Goal: Task Accomplishment & Management: Manage account settings

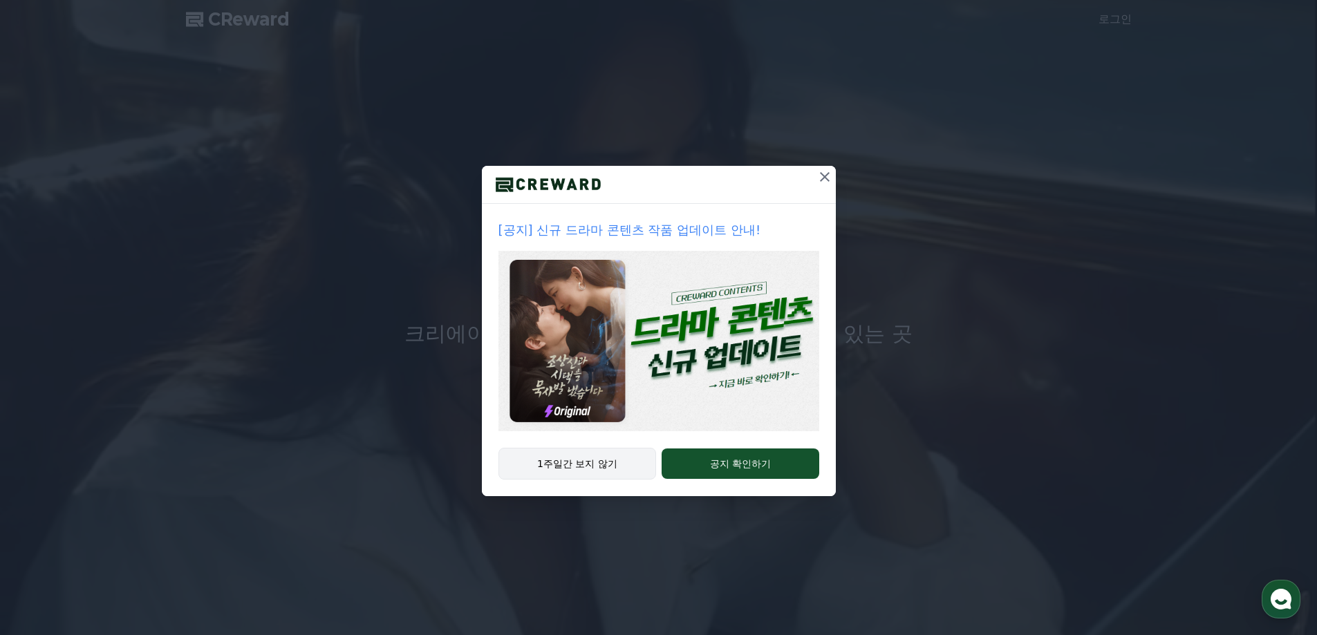
click at [626, 470] on button "1주일간 보지 않기" at bounding box center [577, 464] width 158 height 32
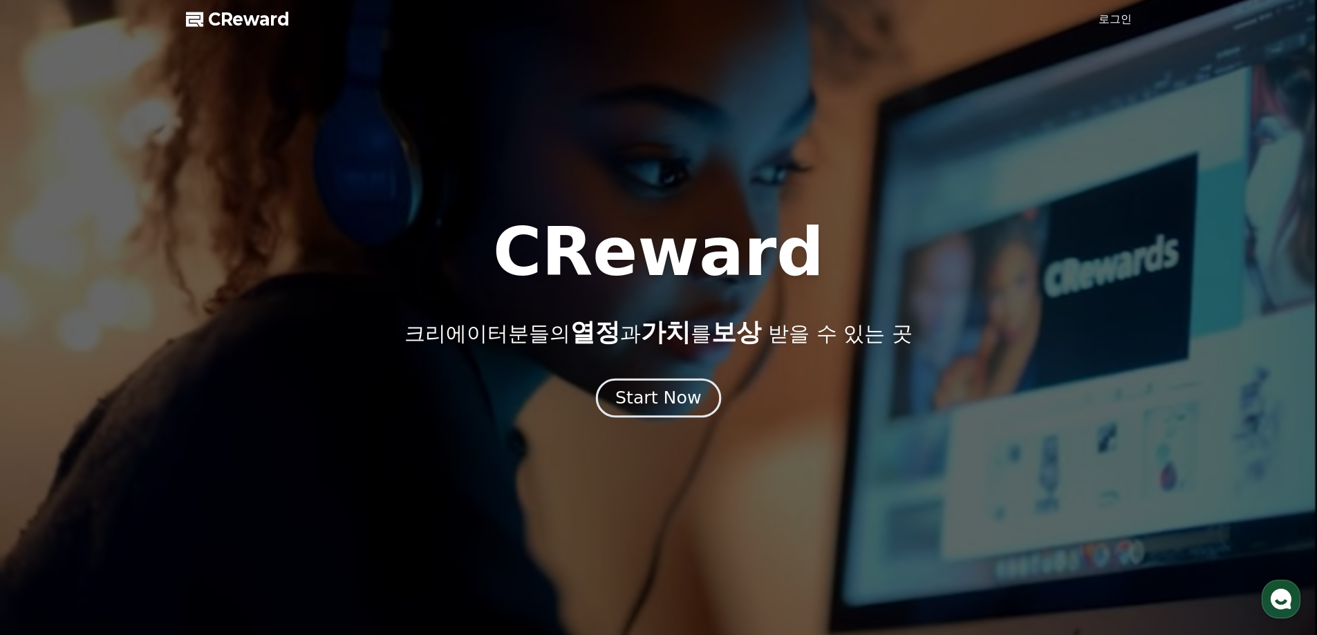
click at [634, 408] on div "Start Now" at bounding box center [658, 397] width 86 height 23
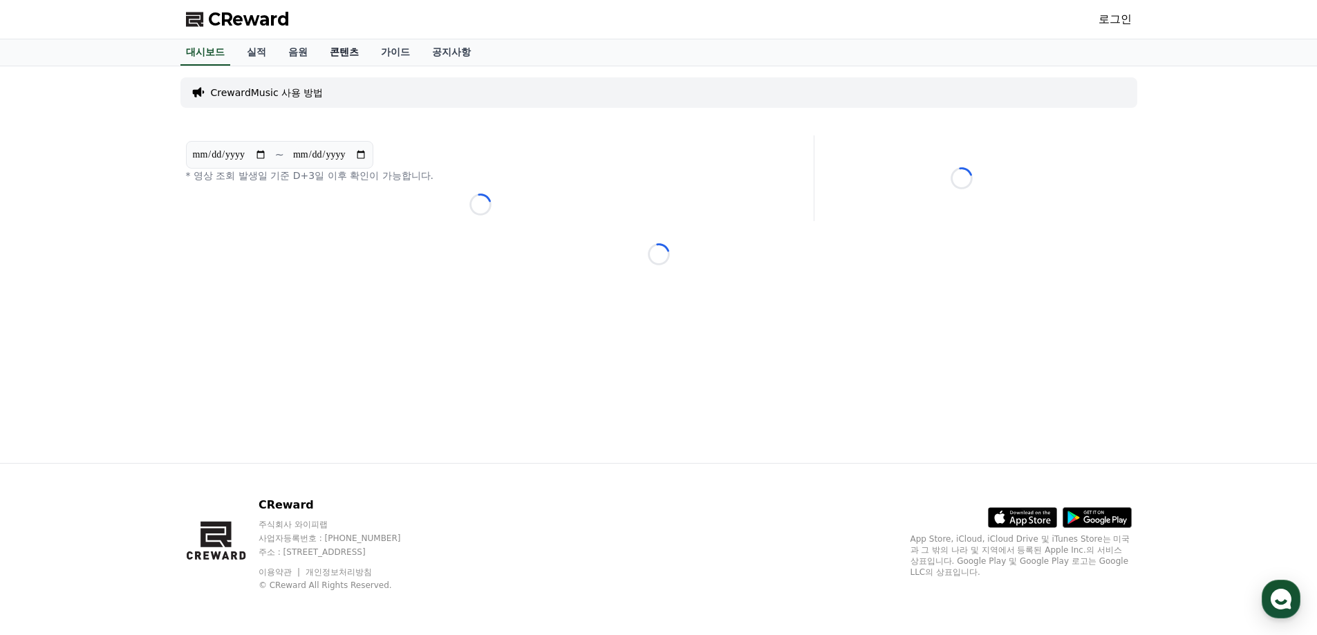
click at [340, 54] on link "콘텐츠" at bounding box center [344, 52] width 51 height 26
click at [340, 54] on link "콘텐츠" at bounding box center [344, 52] width 40 height 26
click at [450, 55] on link "공지사항" at bounding box center [451, 52] width 61 height 26
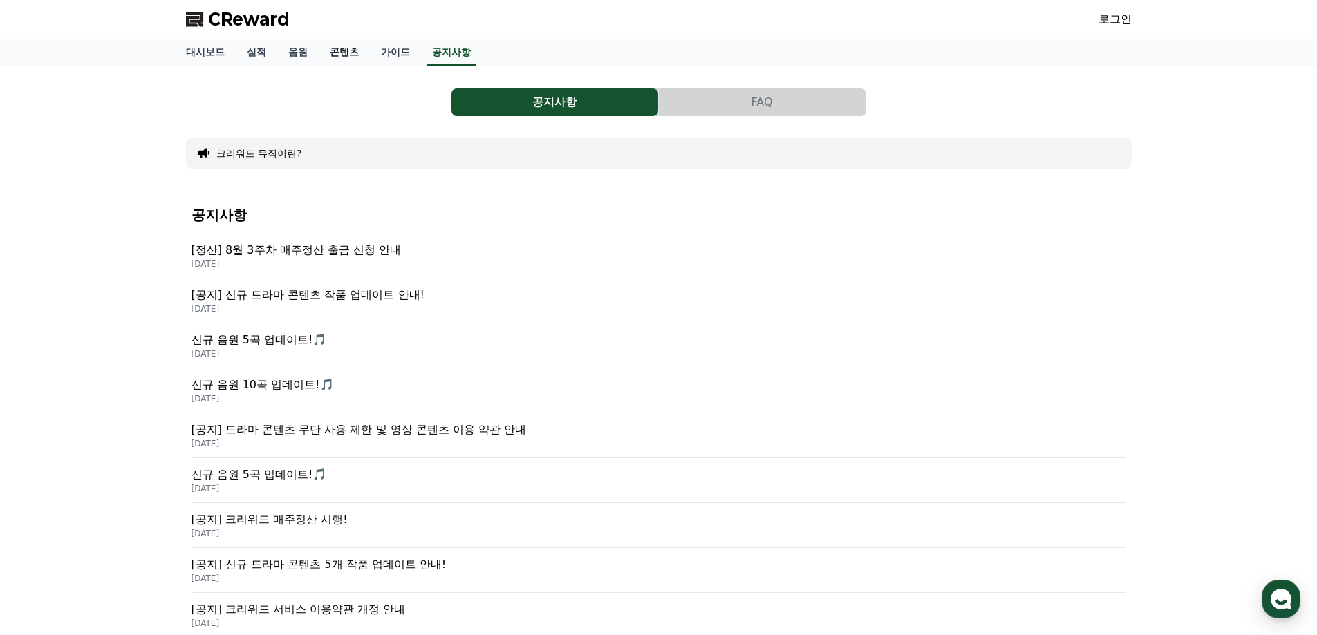
click at [347, 50] on link "콘텐츠" at bounding box center [344, 52] width 51 height 26
click at [334, 420] on div "[공지] 드라마 콘텐츠 무단 사용 제한 및 영상 콘텐츠 이용 약관 안내 2025-07-23" at bounding box center [658, 435] width 934 height 45
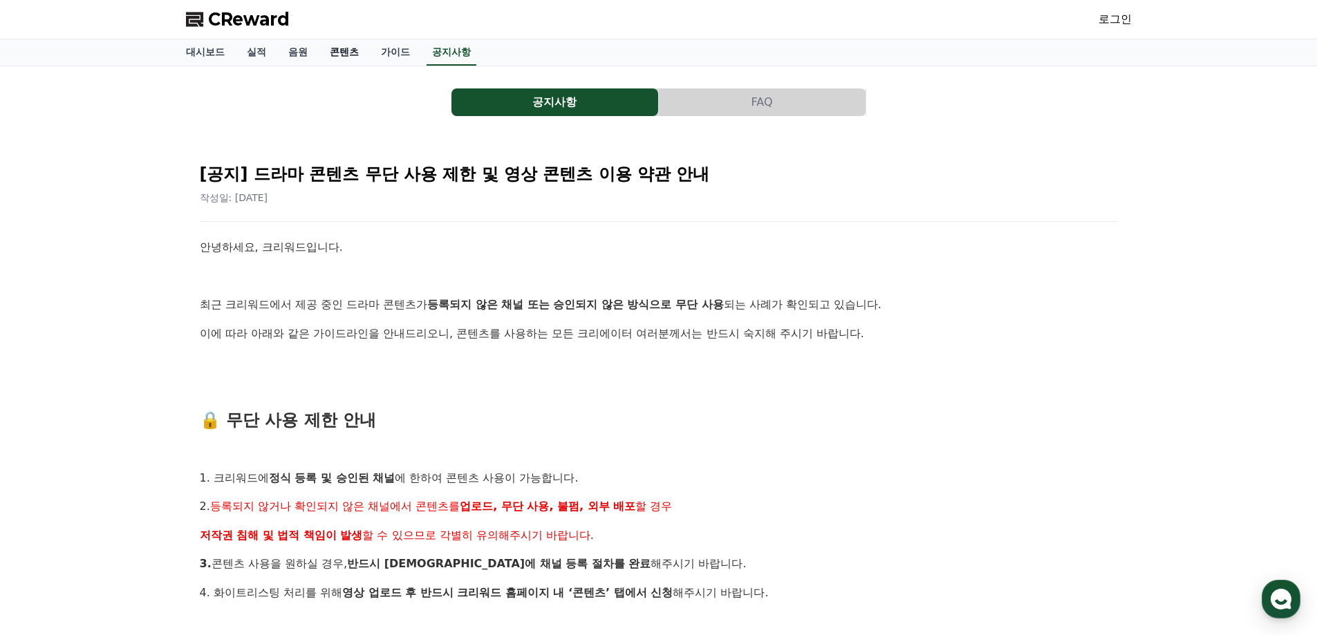
click at [343, 56] on link "콘텐츠" at bounding box center [344, 52] width 51 height 26
click at [343, 56] on link "콘텐츠" at bounding box center [344, 52] width 40 height 26
click at [343, 48] on link "콘텐츠" at bounding box center [344, 52] width 40 height 26
click at [342, 48] on link "콘텐츠" at bounding box center [344, 52] width 40 height 26
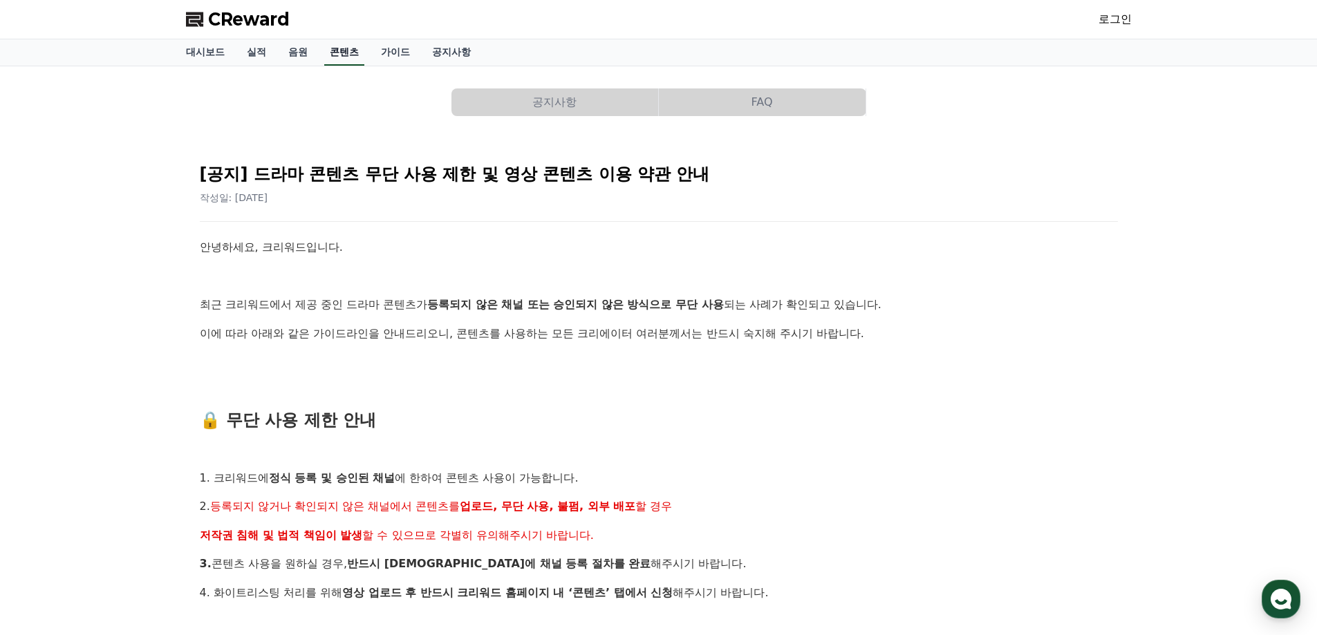
click at [342, 48] on link "콘텐츠" at bounding box center [344, 52] width 40 height 26
click at [296, 50] on link "음원" at bounding box center [297, 52] width 41 height 26
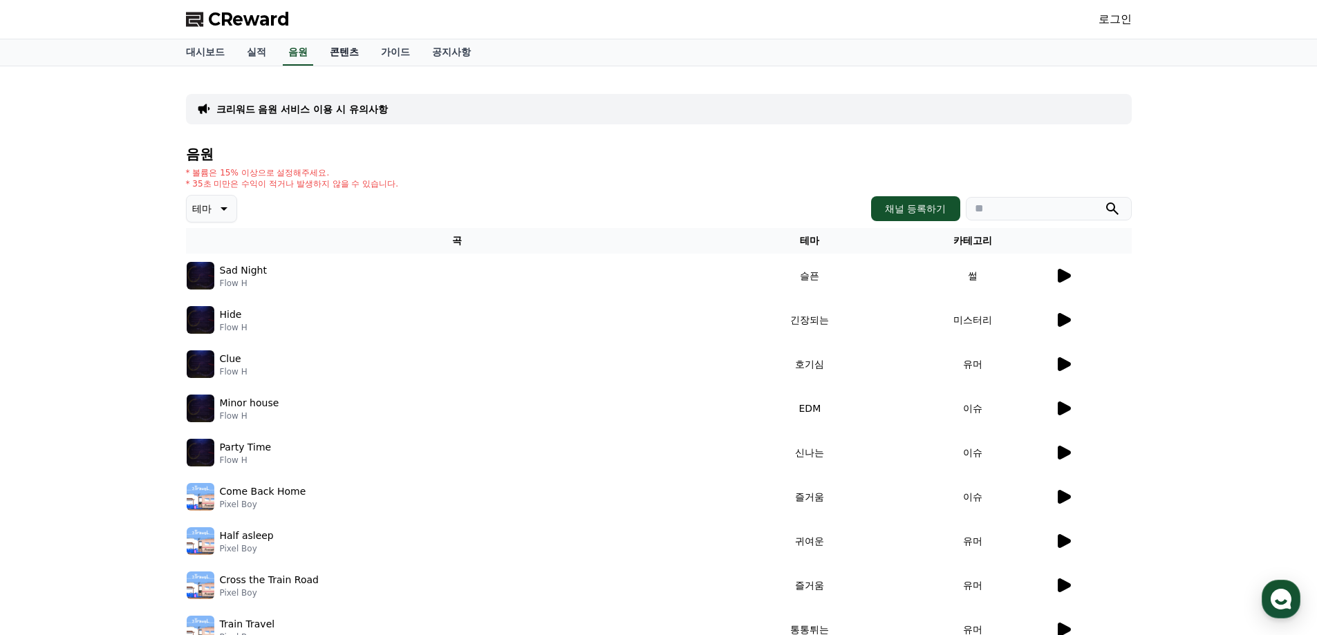
click at [348, 54] on link "콘텐츠" at bounding box center [344, 52] width 51 height 26
click at [345, 52] on link "콘텐츠" at bounding box center [344, 52] width 40 height 26
click at [1120, 16] on link "로그인" at bounding box center [1114, 19] width 33 height 17
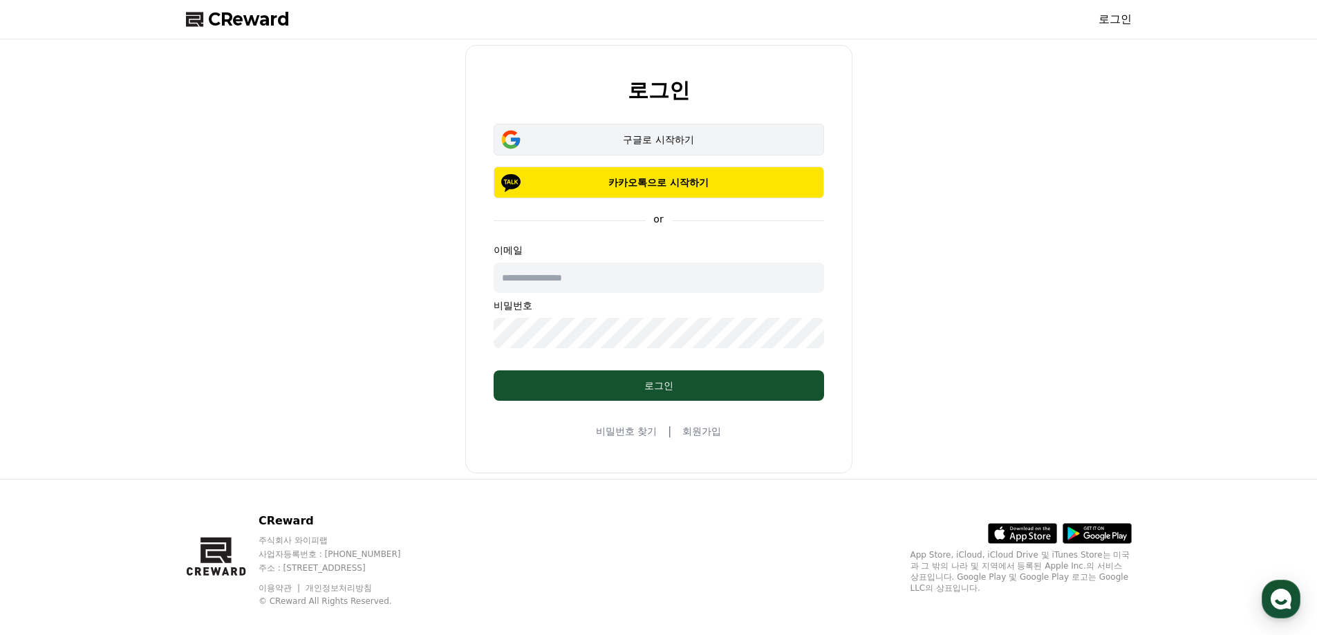
click at [688, 143] on div "구글로 시작하기" at bounding box center [659, 140] width 290 height 14
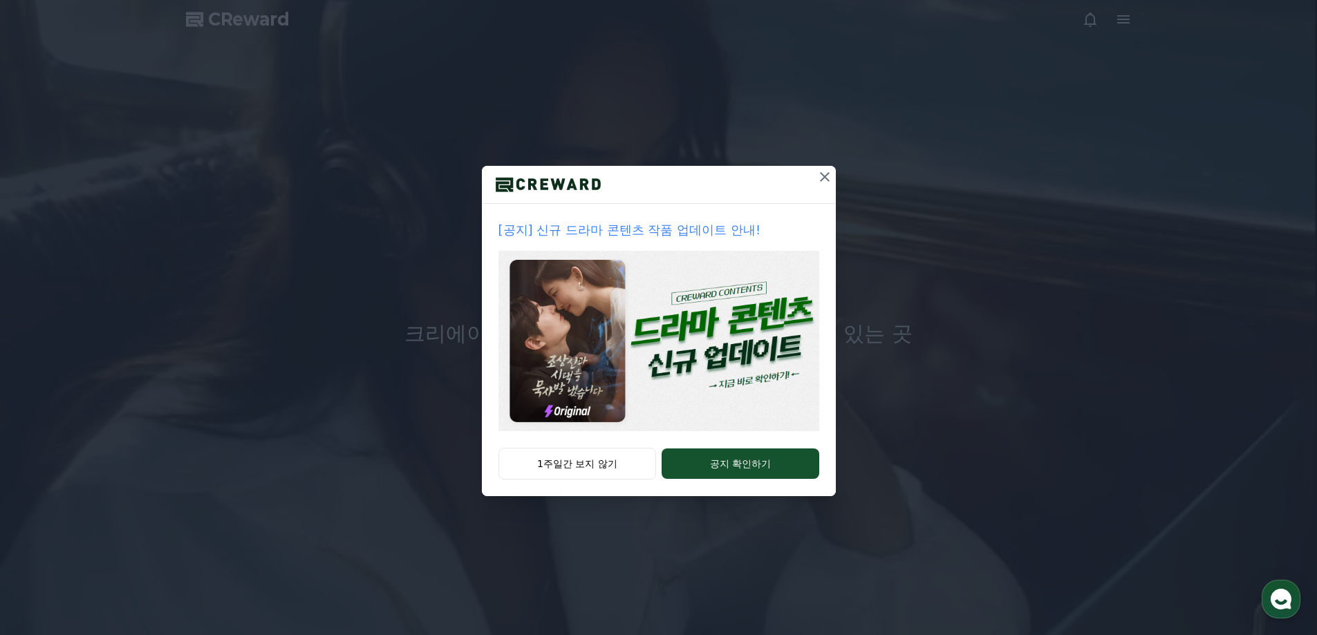
click at [827, 176] on icon at bounding box center [824, 177] width 17 height 17
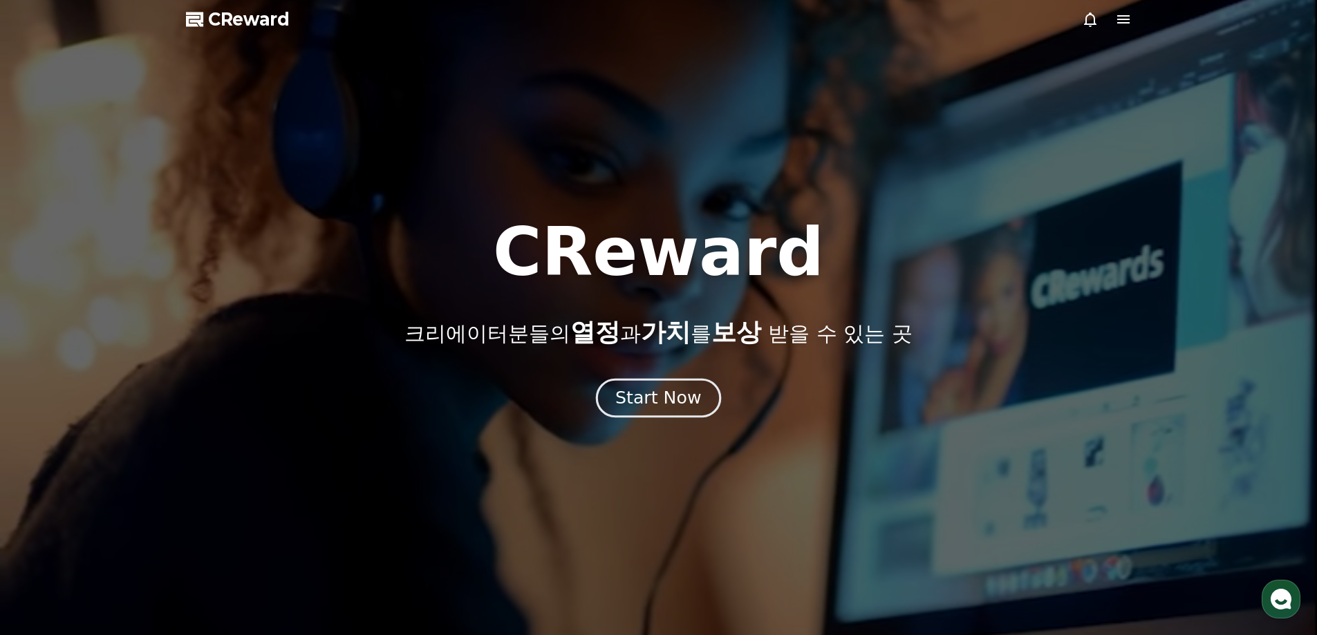
click at [679, 397] on div "Start Now" at bounding box center [658, 397] width 86 height 23
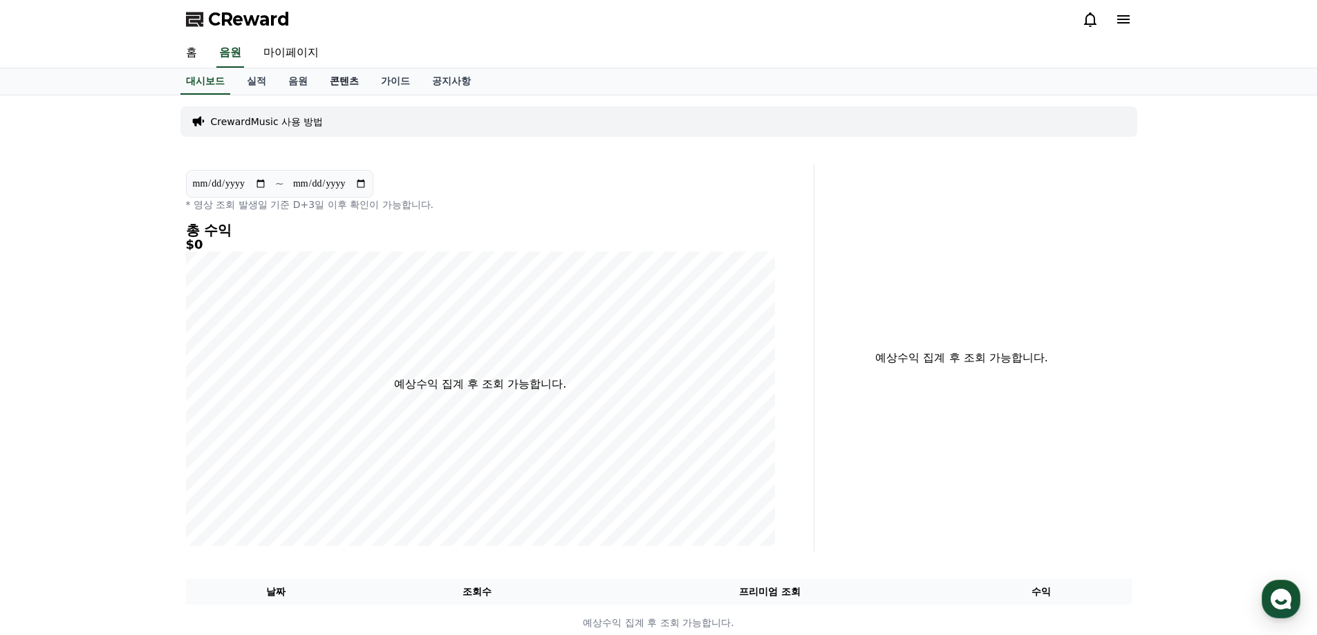
click at [335, 79] on link "콘텐츠" at bounding box center [344, 81] width 51 height 26
click at [345, 82] on link "콘텐츠" at bounding box center [344, 81] width 40 height 26
click at [1118, 21] on icon at bounding box center [1123, 19] width 17 height 17
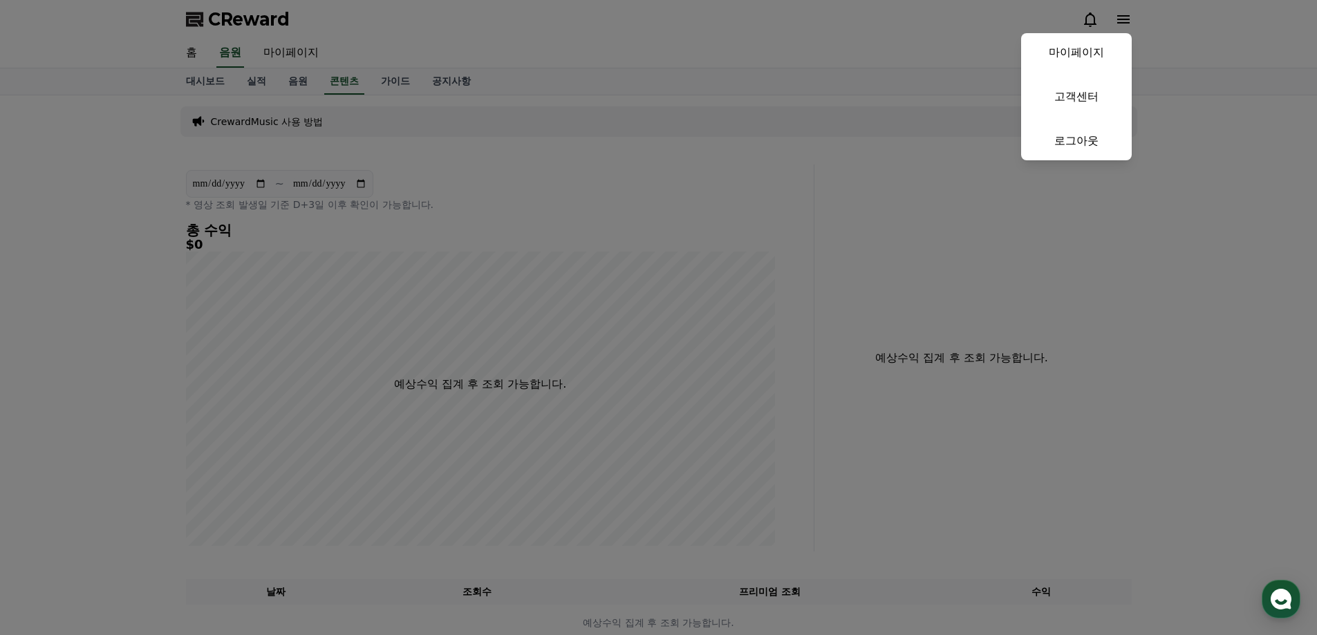
click at [1118, 21] on button "close" at bounding box center [658, 317] width 1317 height 635
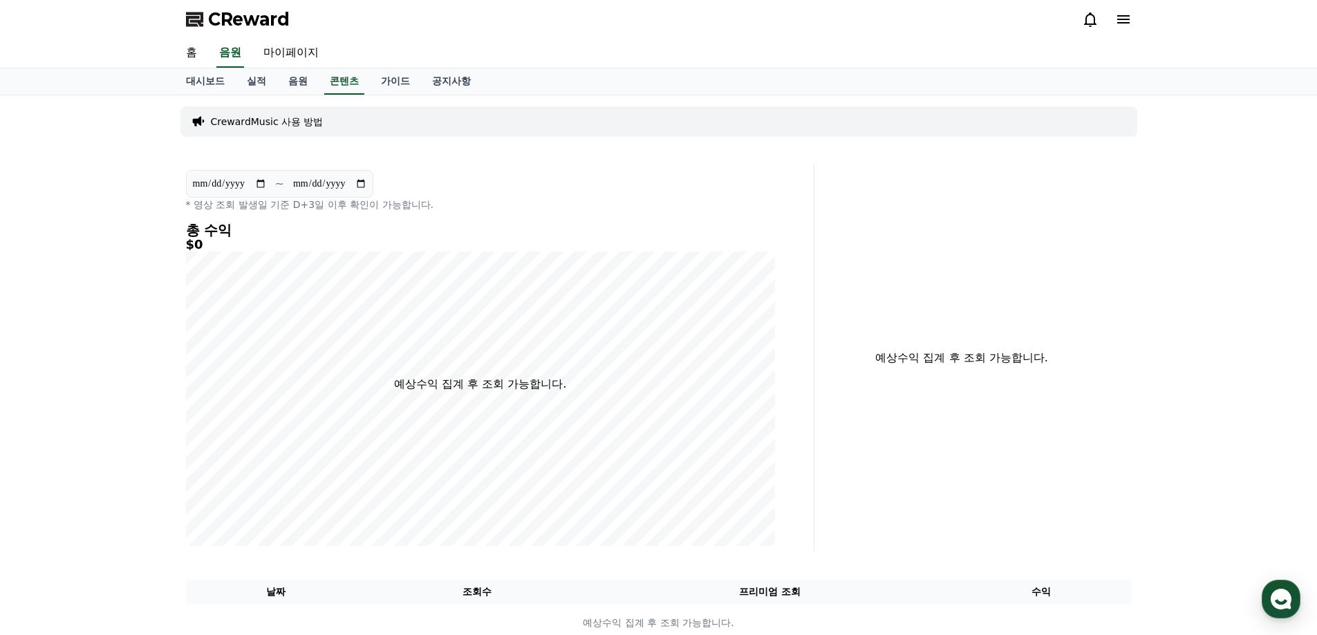
click at [1118, 21] on icon at bounding box center [1123, 19] width 17 height 17
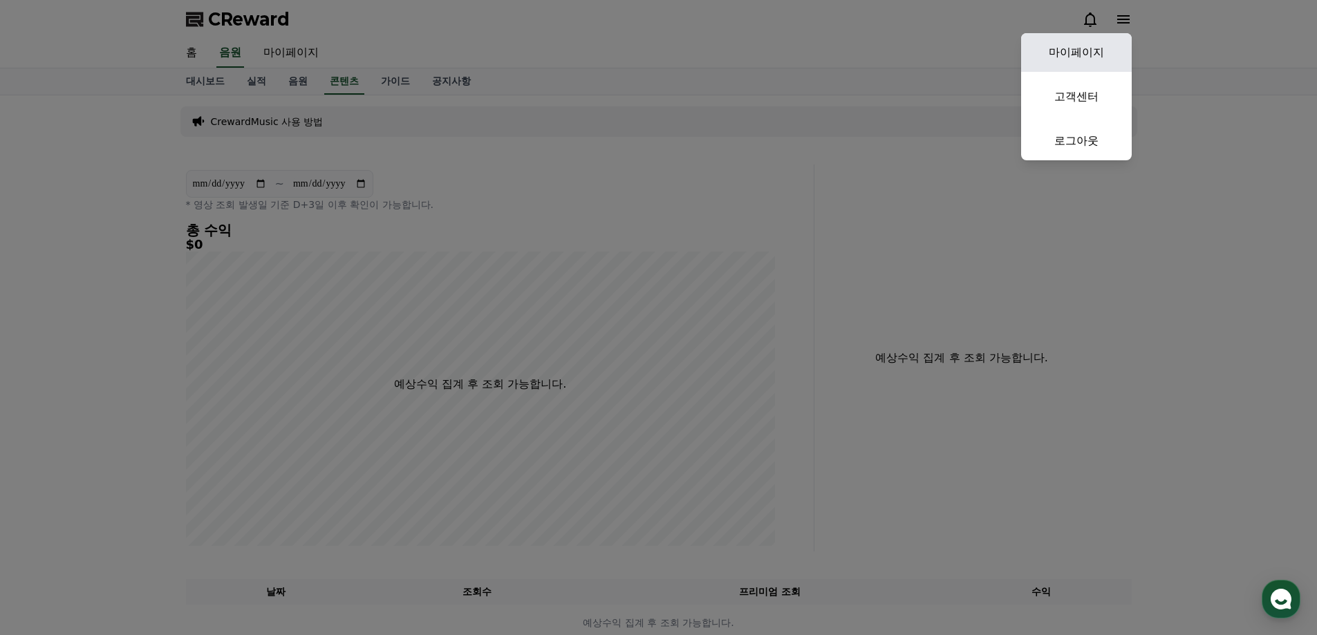
click at [1093, 49] on link "마이페이지" at bounding box center [1076, 52] width 111 height 39
select select "**********"
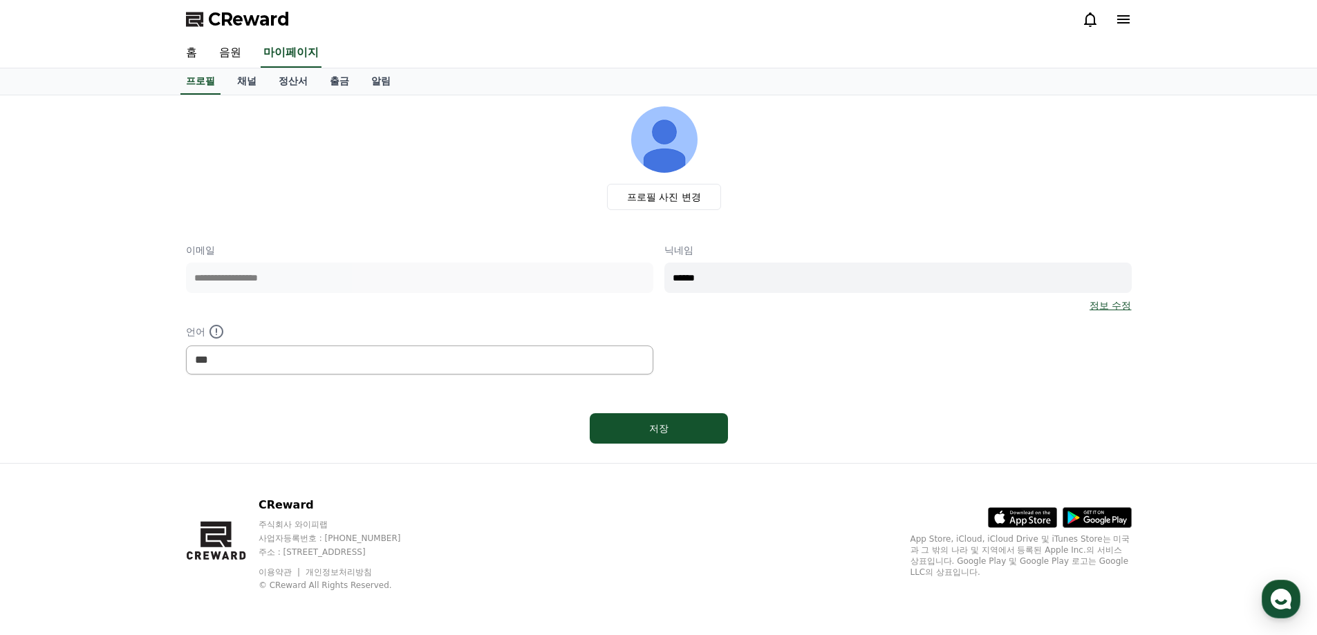
click at [1127, 310] on link "정보 수정" at bounding box center [1109, 306] width 41 height 14
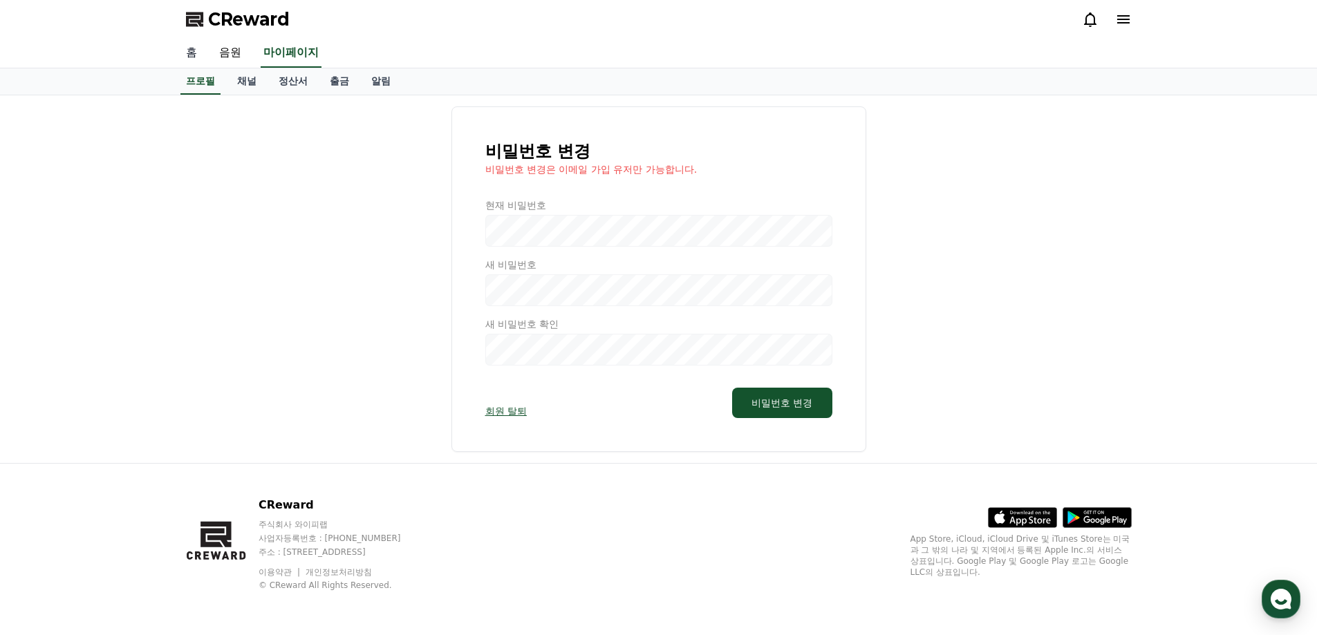
click at [187, 52] on link "홈" at bounding box center [191, 53] width 33 height 29
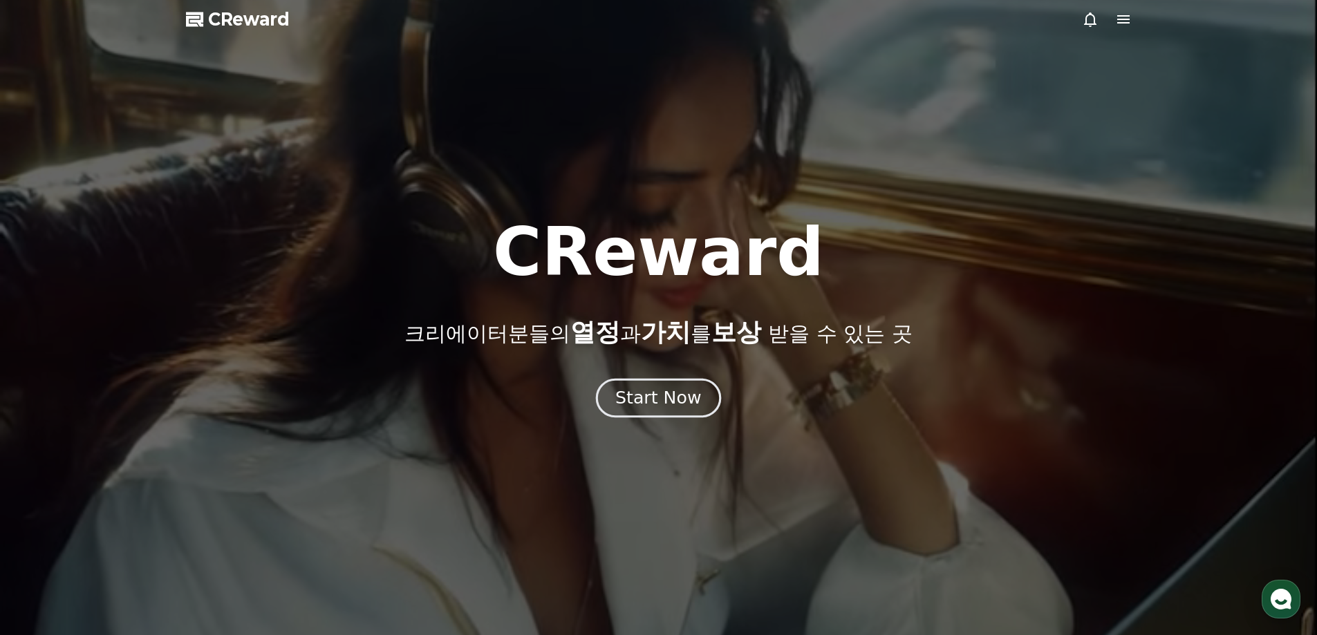
click at [708, 392] on button "Start Now" at bounding box center [658, 397] width 125 height 39
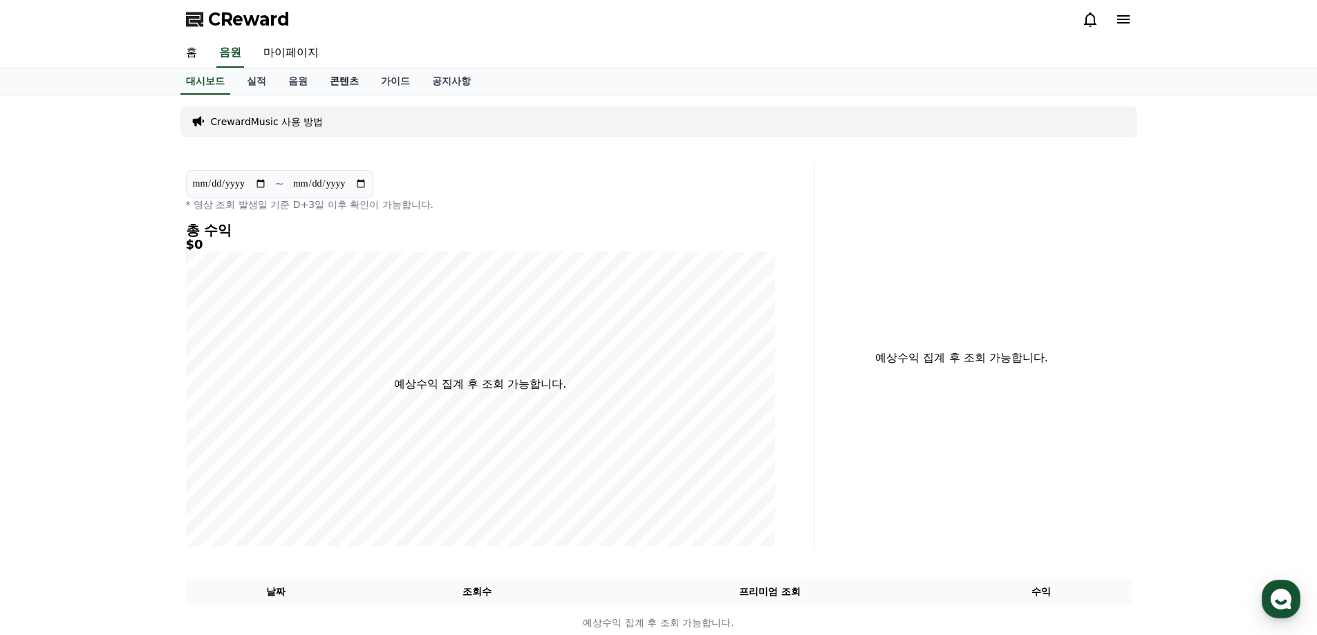
click at [345, 82] on link "콘텐츠" at bounding box center [344, 81] width 51 height 26
click at [345, 82] on link "콘텐츠" at bounding box center [344, 81] width 40 height 26
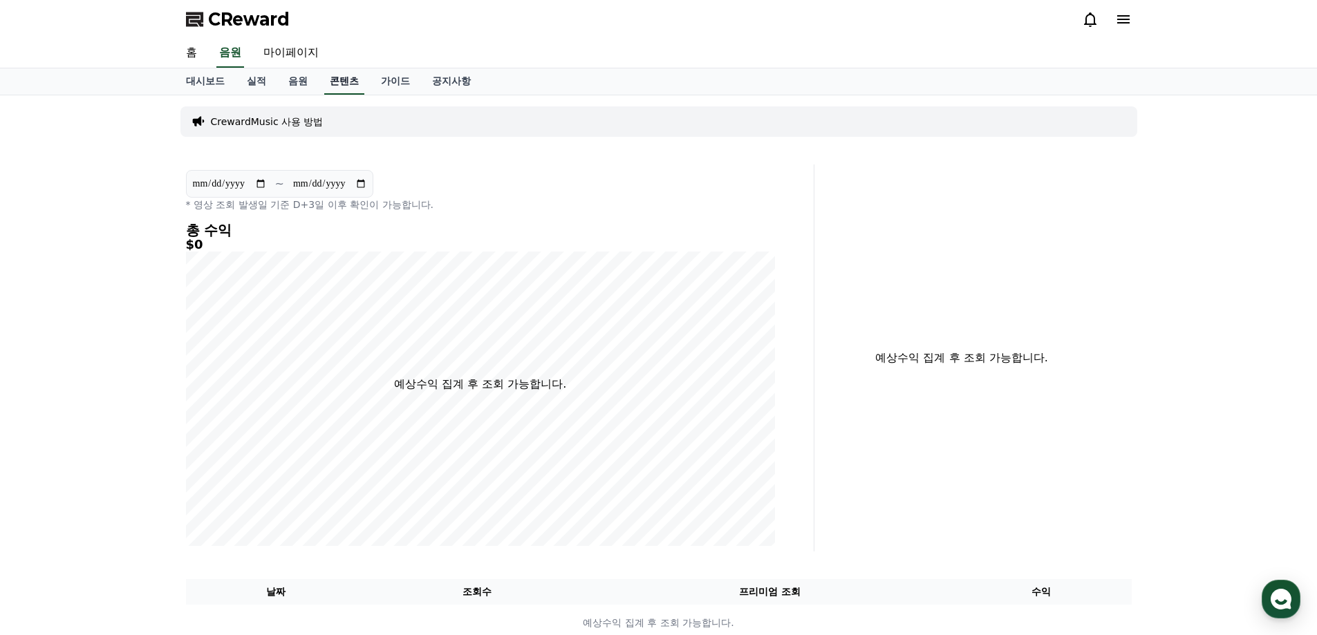
click at [345, 82] on link "콘텐츠" at bounding box center [344, 81] width 40 height 26
click at [391, 81] on link "가이드" at bounding box center [395, 81] width 51 height 26
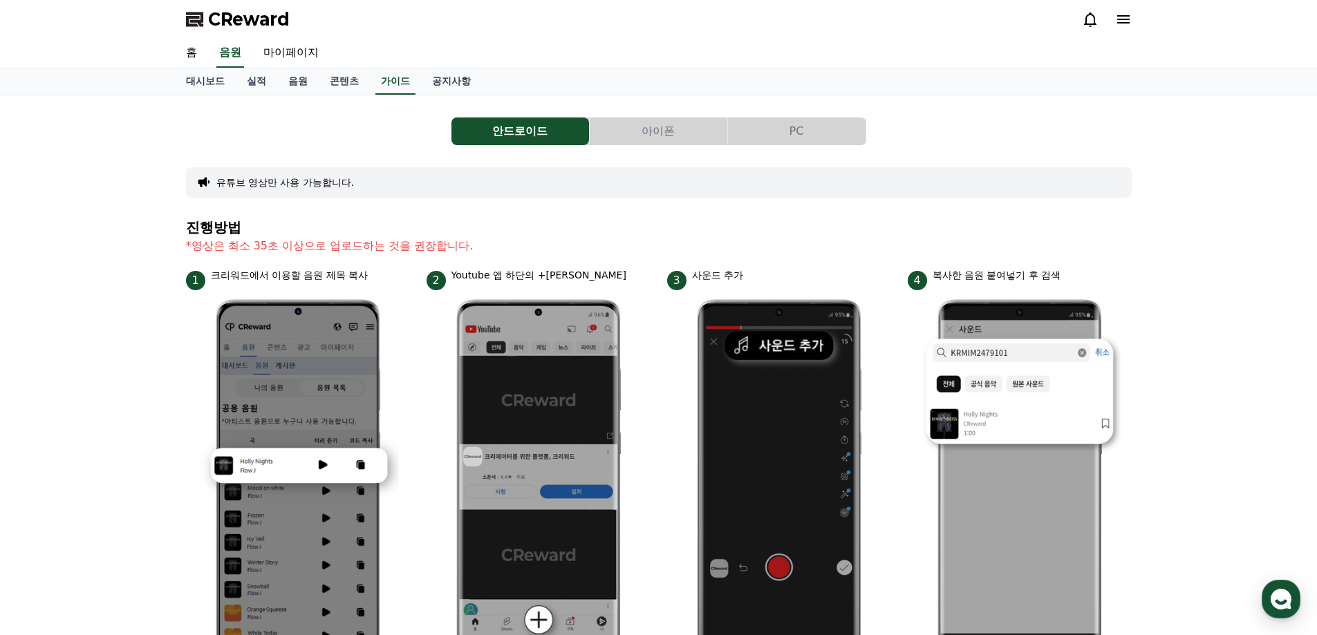
click at [655, 135] on button "아이폰" at bounding box center [659, 131] width 138 height 28
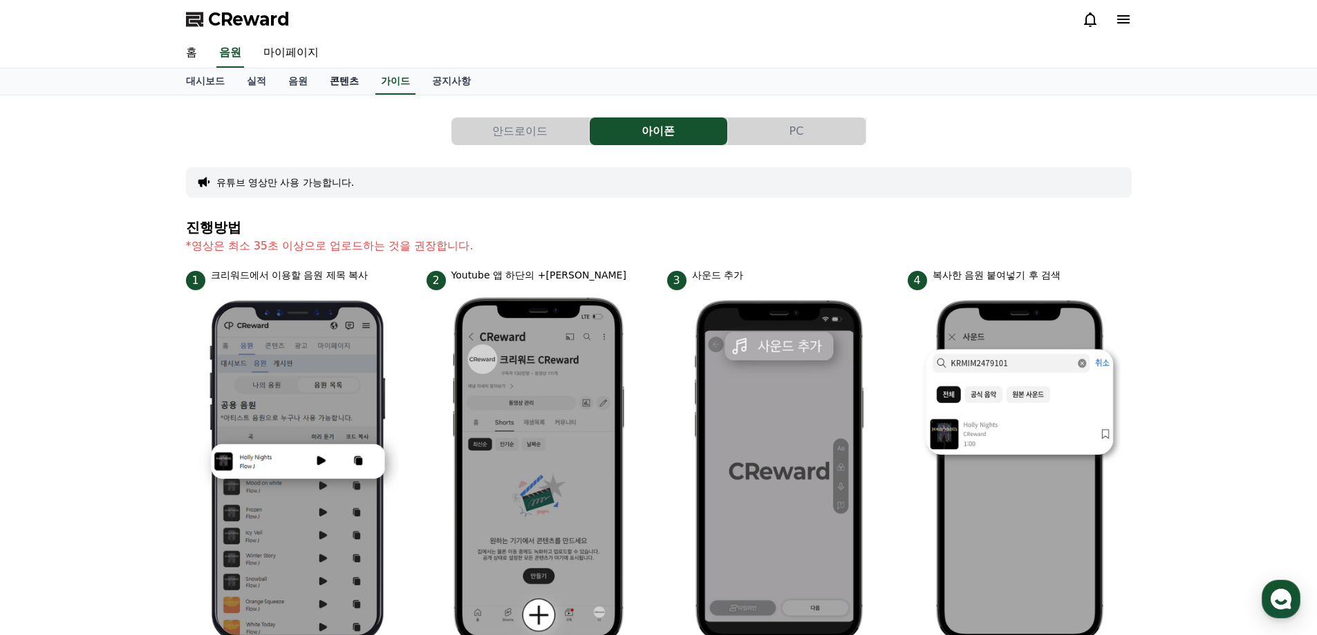
click at [337, 80] on link "콘텐츠" at bounding box center [344, 81] width 51 height 26
click at [438, 78] on link "공지사항" at bounding box center [451, 81] width 61 height 26
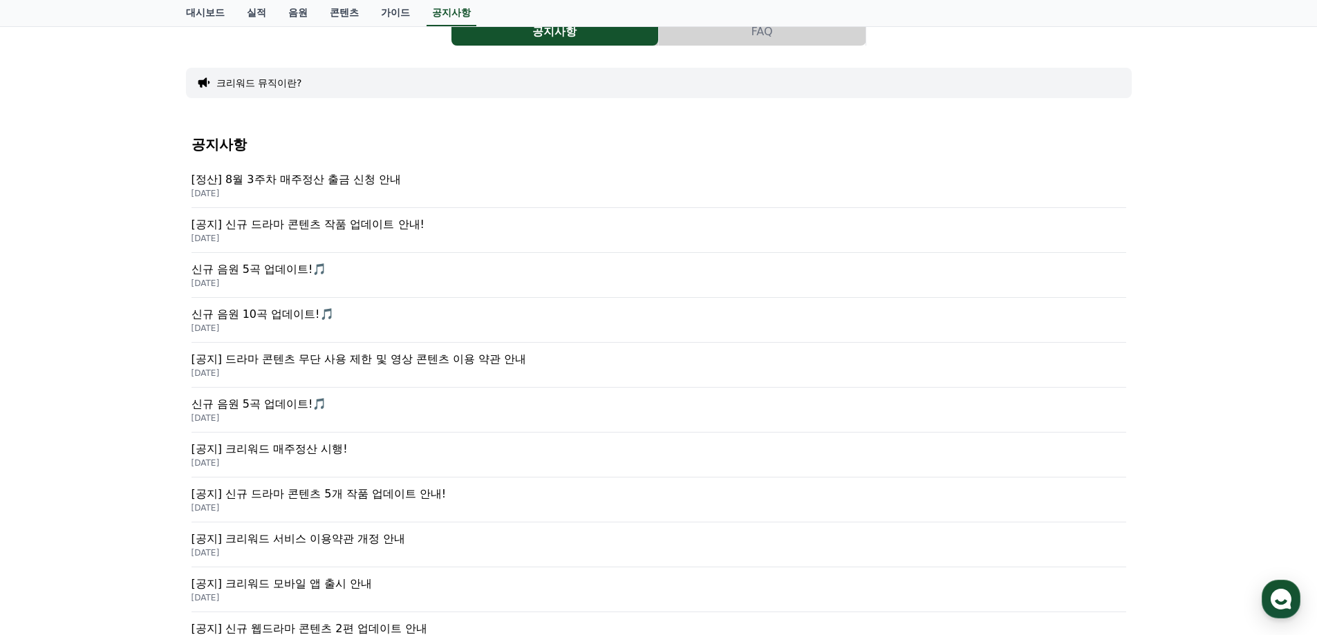
scroll to position [138, 0]
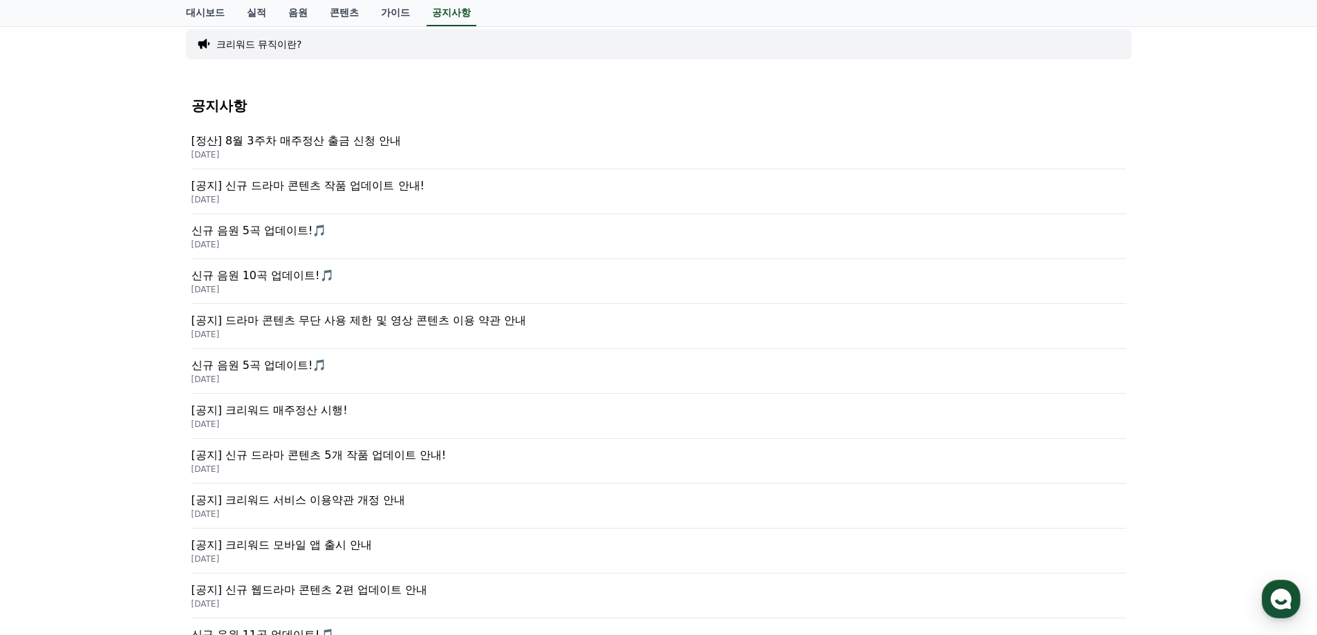
click at [404, 453] on p "[공지] 신규 드라마 콘텐츠 5개 작품 업데이트 안내!" at bounding box center [658, 455] width 934 height 17
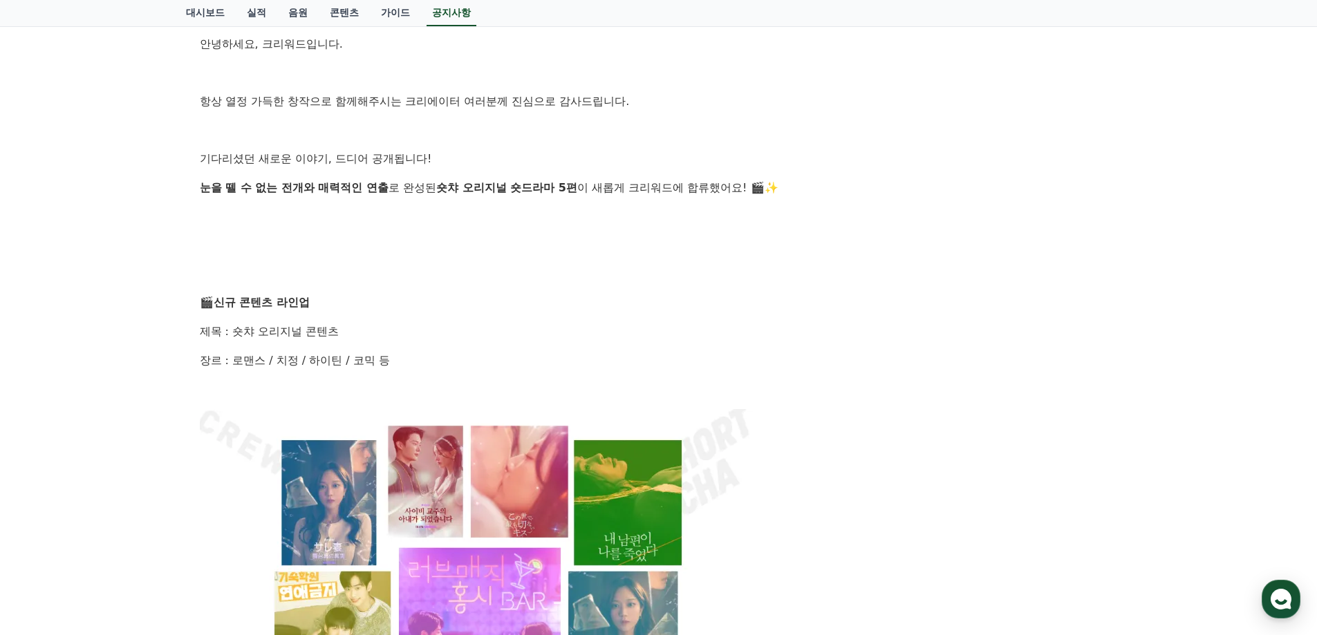
scroll to position [207, 0]
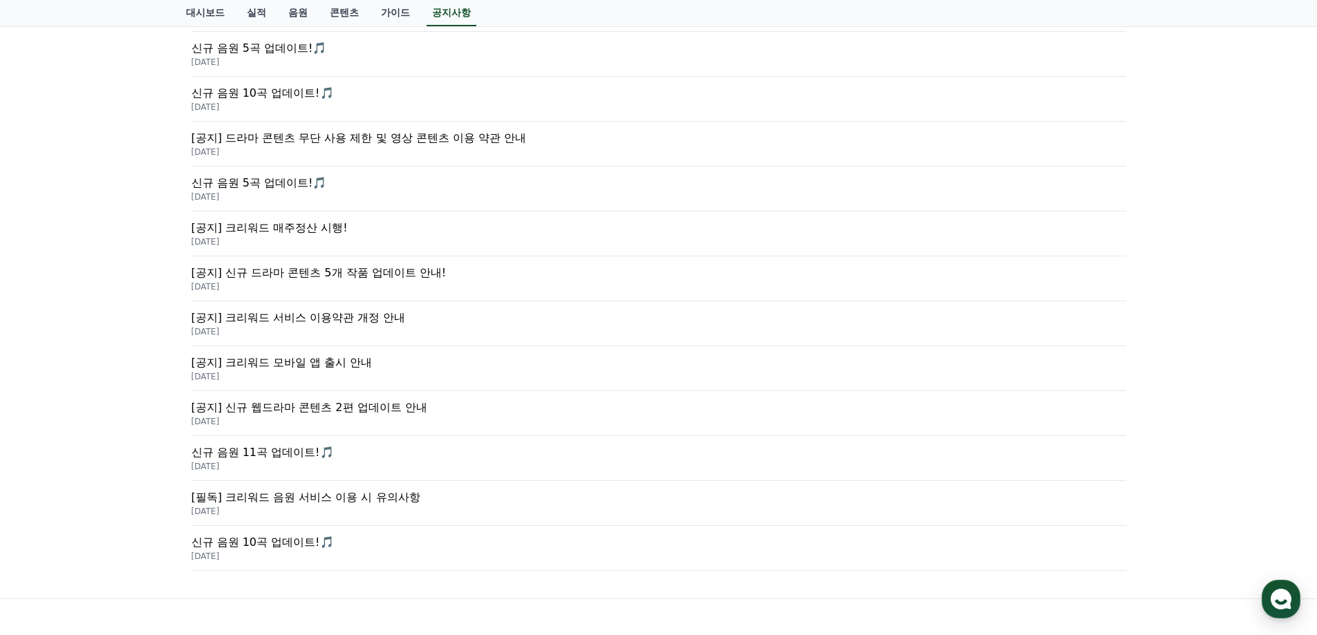
scroll to position [346, 0]
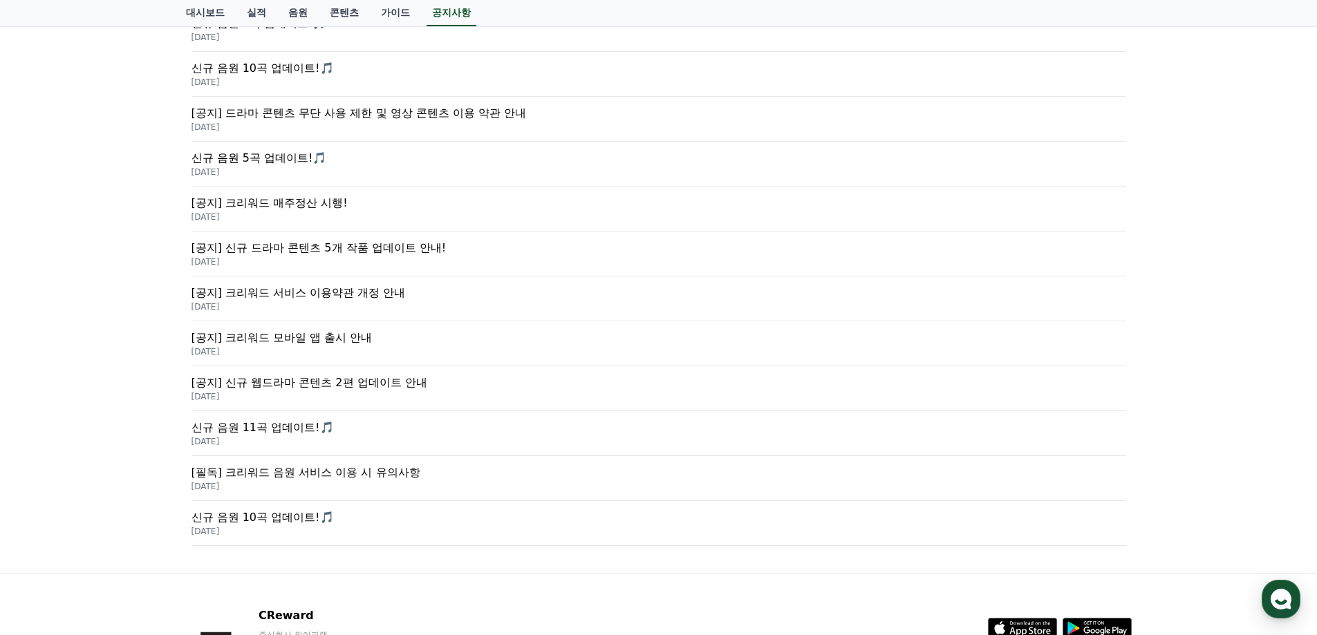
click at [385, 385] on p "[공지] 신규 웹드라마 콘텐츠 2편 업데이트 안내" at bounding box center [658, 383] width 934 height 17
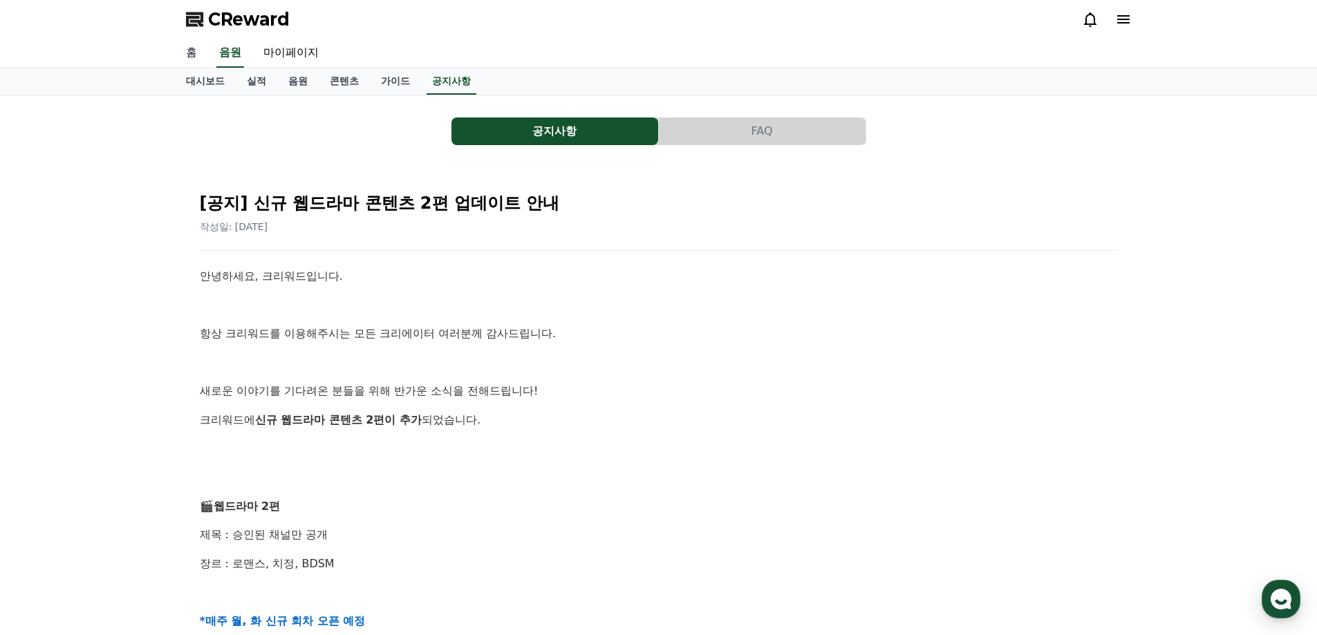
click at [190, 58] on link "홈" at bounding box center [191, 53] width 33 height 29
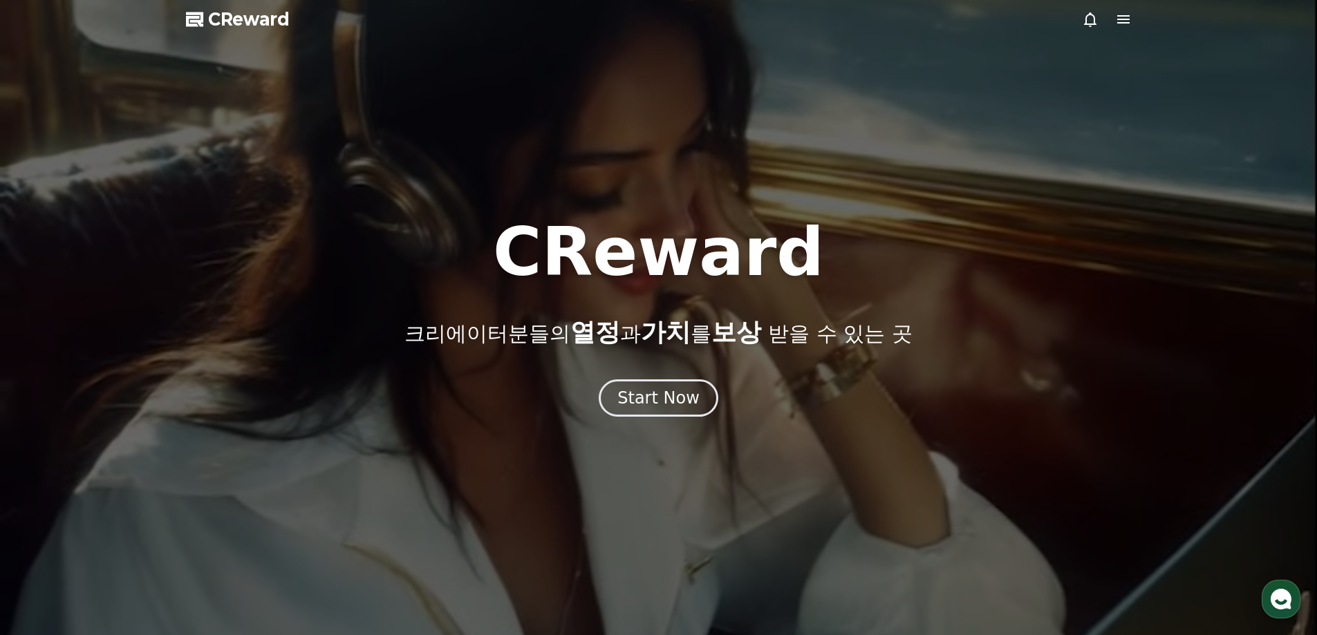
click at [1125, 14] on icon at bounding box center [1123, 19] width 17 height 17
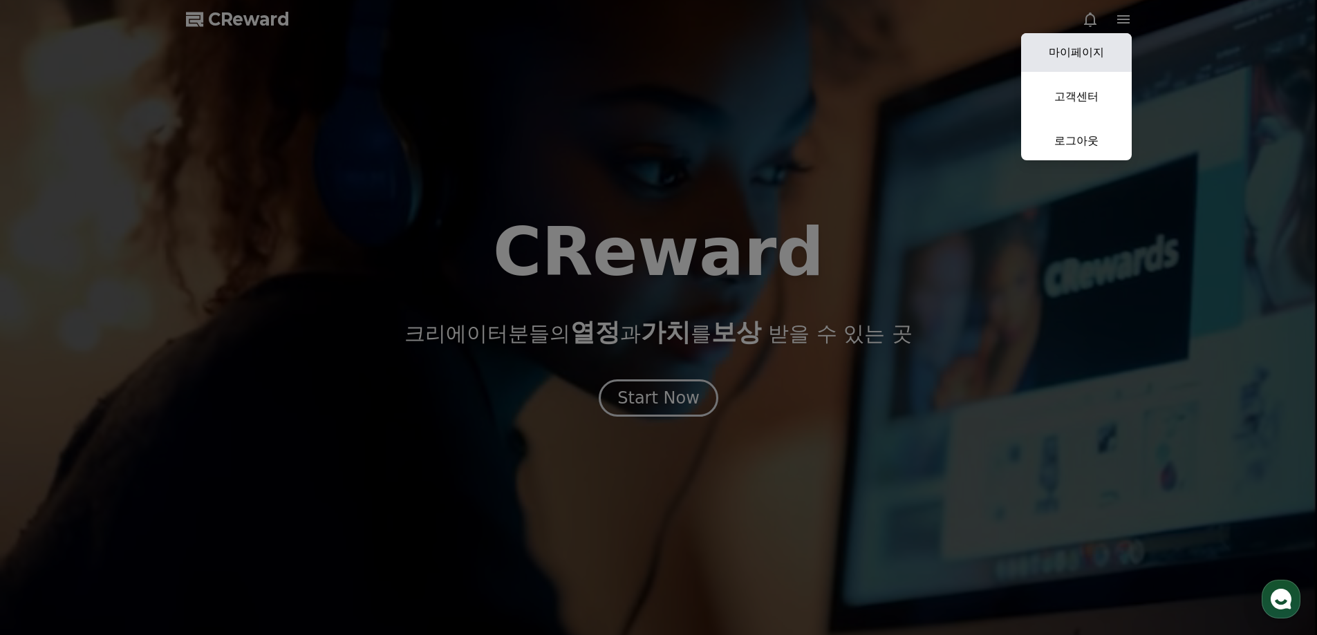
click at [1096, 40] on link "마이페이지" at bounding box center [1076, 52] width 111 height 39
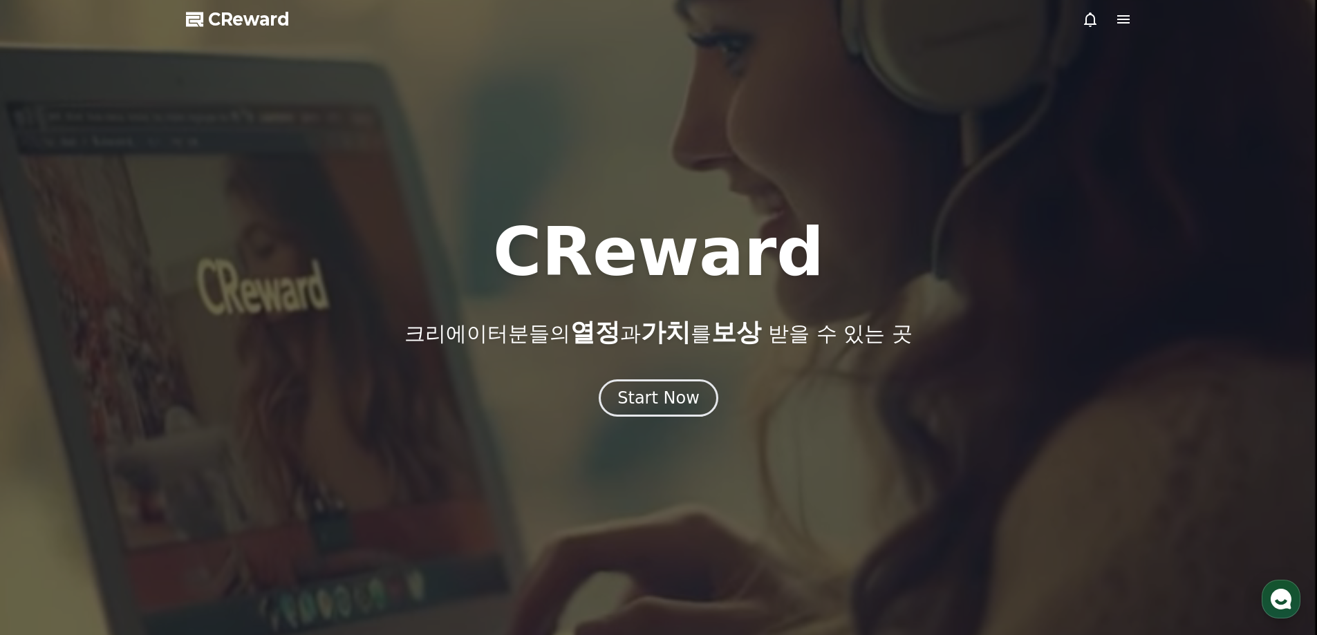
select select "**********"
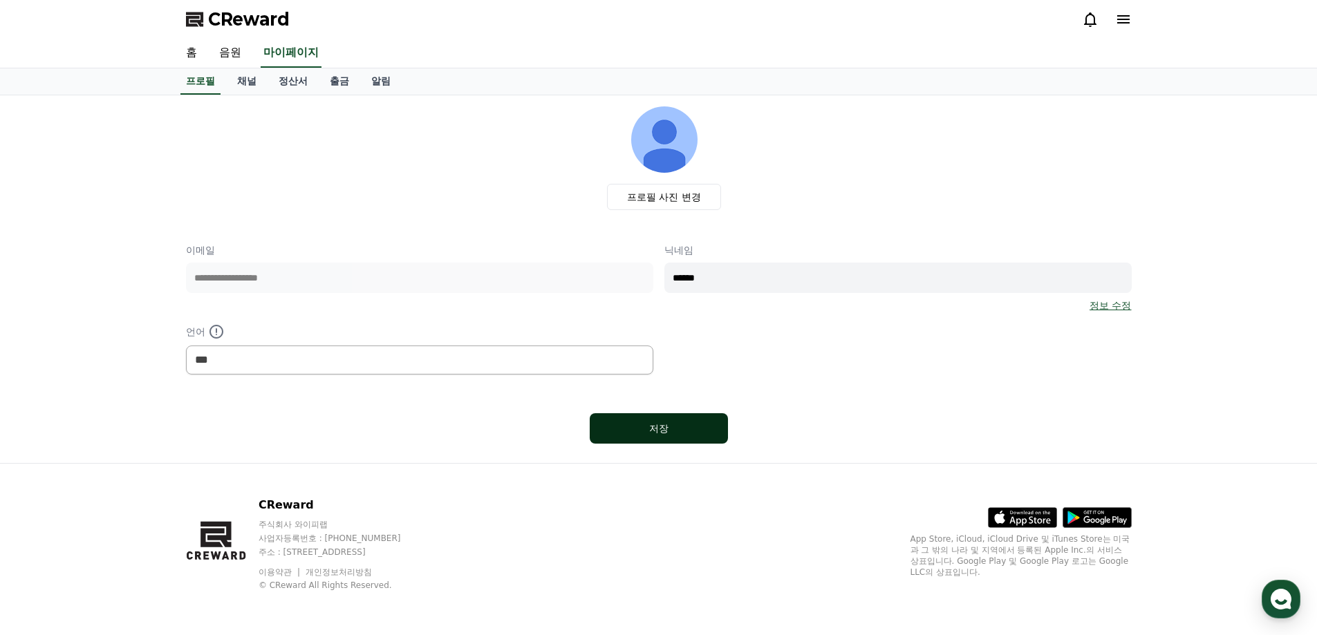
click at [691, 438] on button "저장" at bounding box center [659, 428] width 138 height 30
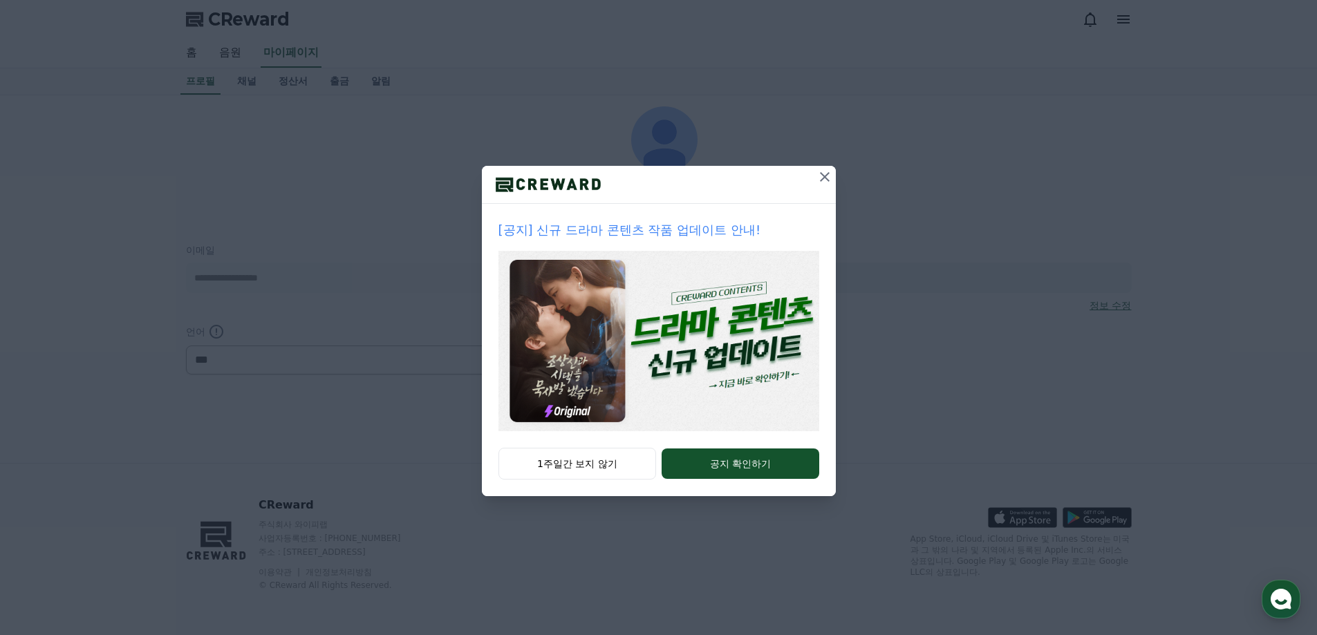
select select "**********"
click at [647, 455] on button "1주일간 보지 않기" at bounding box center [577, 464] width 158 height 32
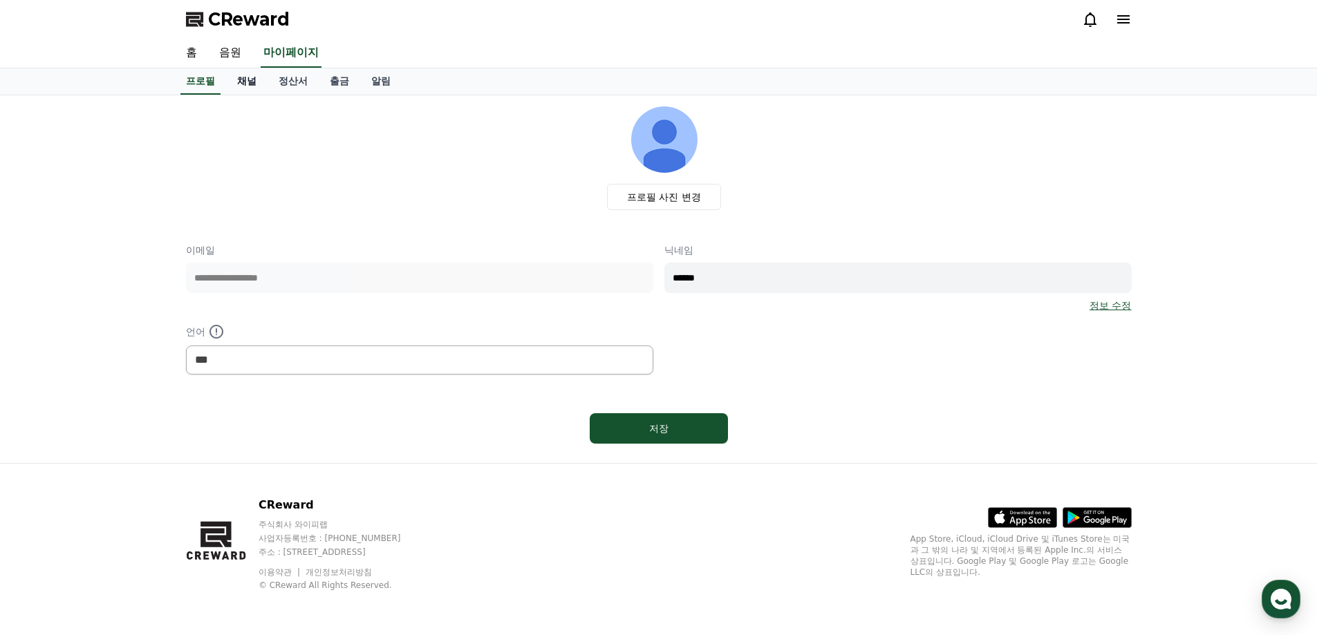
click at [250, 76] on link "채널" at bounding box center [246, 81] width 41 height 26
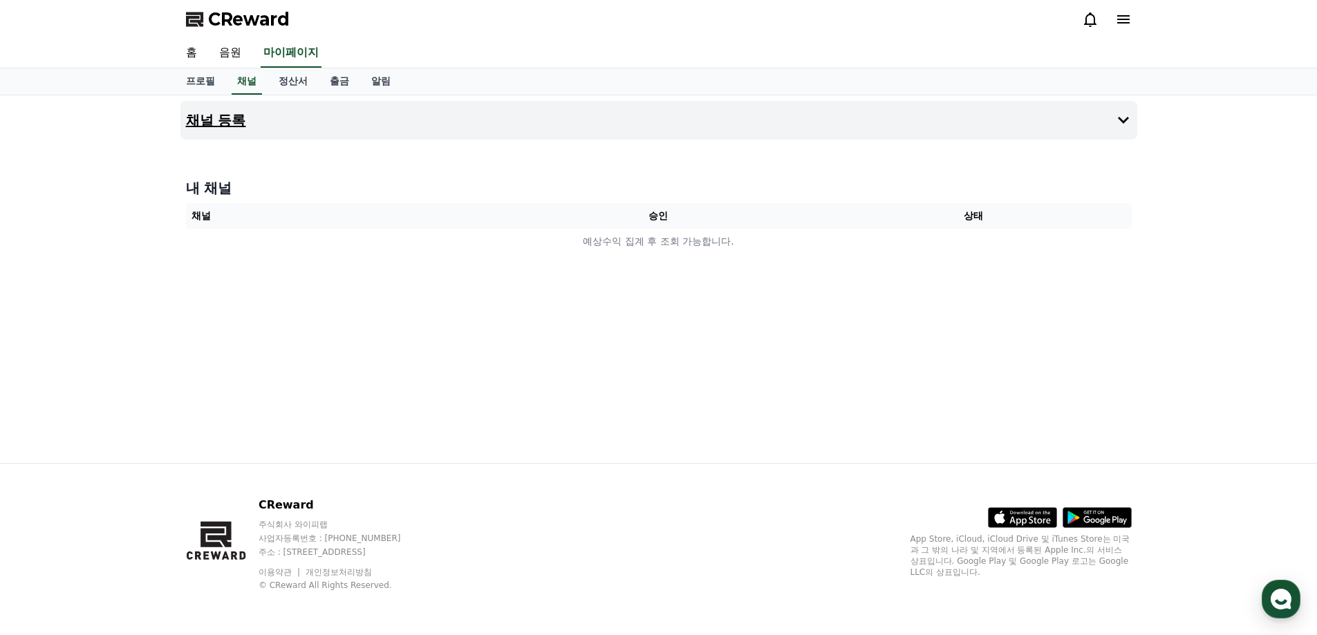
click at [1117, 128] on icon at bounding box center [1123, 120] width 17 height 17
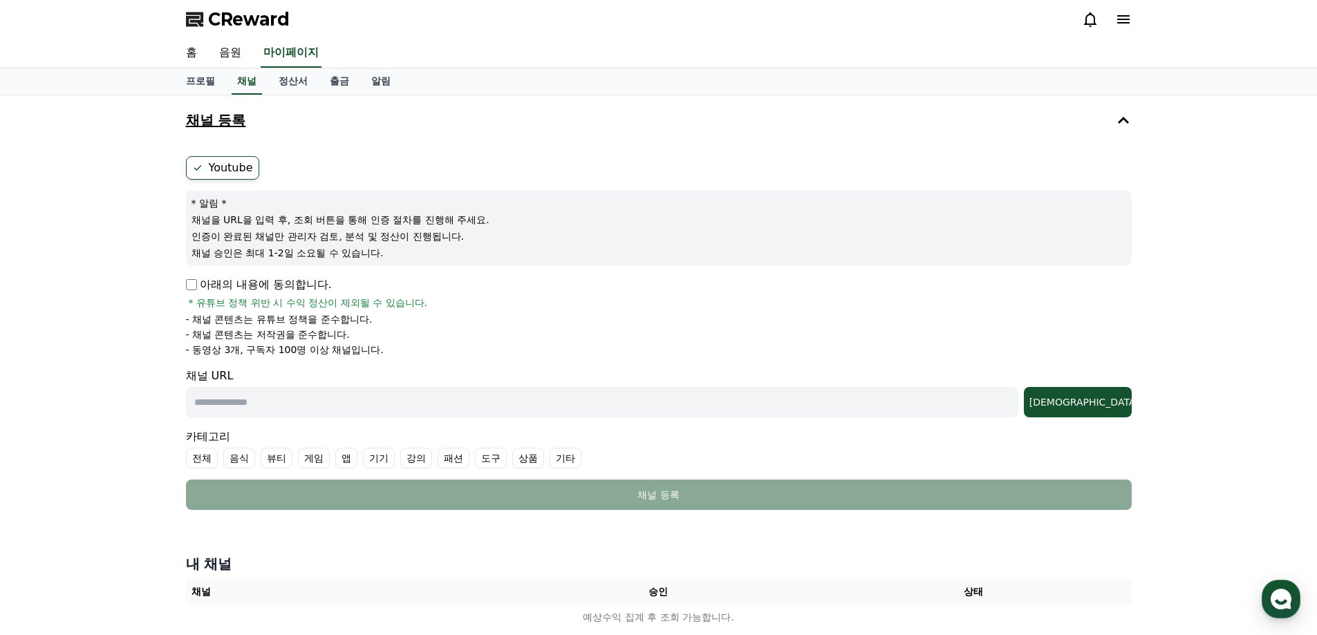
click at [276, 407] on input "text" at bounding box center [602, 402] width 832 height 30
paste input "**********"
click at [1120, 404] on div "조회" at bounding box center [1077, 402] width 97 height 14
drag, startPoint x: 359, startPoint y: 396, endPoint x: 170, endPoint y: 398, distance: 188.7
click at [170, 398] on div "**********" at bounding box center [658, 368] width 1317 height 546
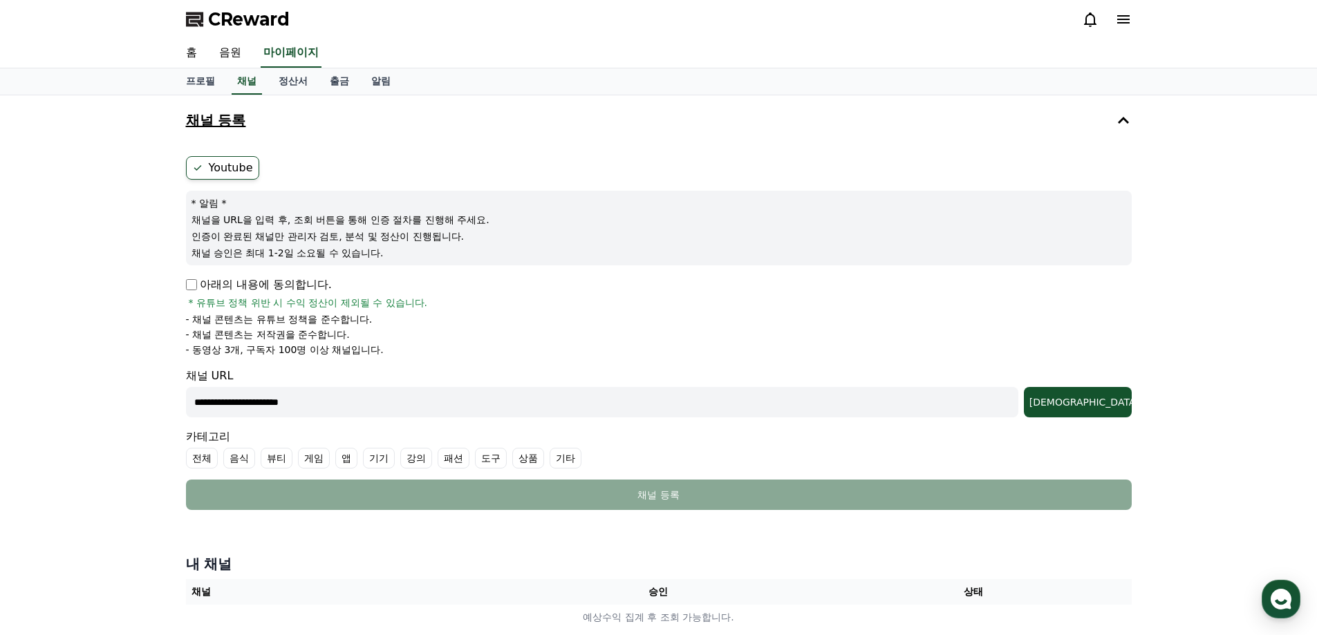
paste input "**********"
type input "**********"
click at [1111, 382] on div "**********" at bounding box center [659, 393] width 946 height 50
click at [1113, 407] on div "조회" at bounding box center [1077, 402] width 97 height 14
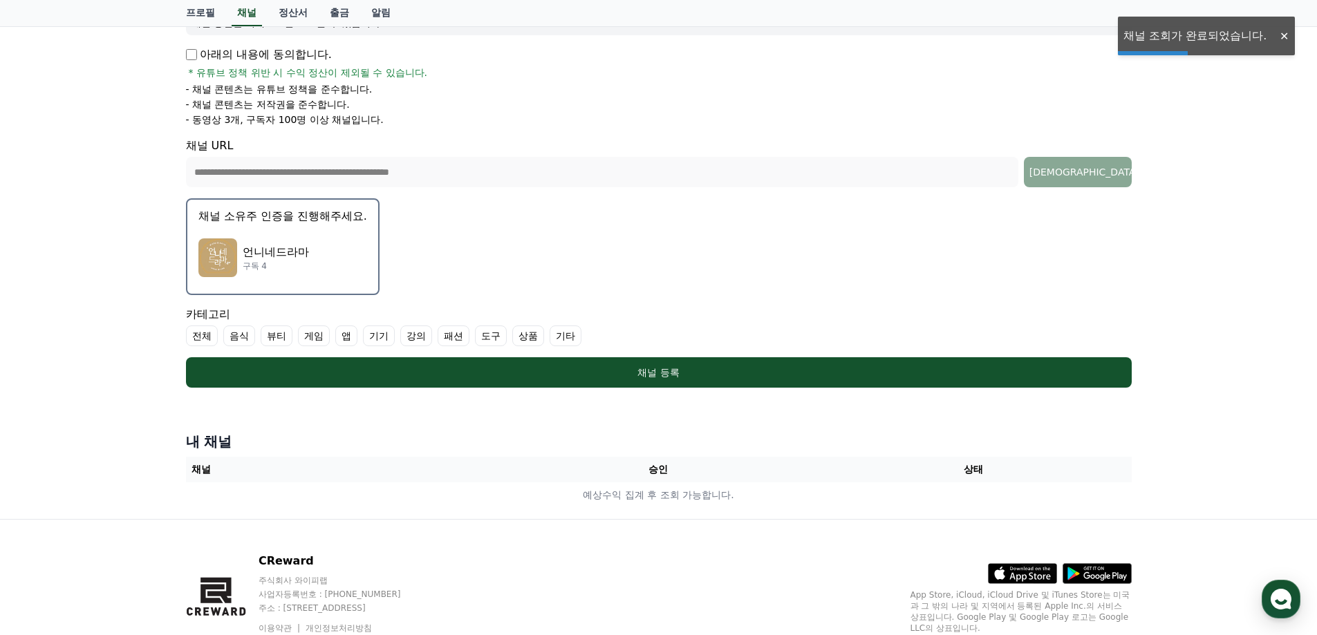
scroll to position [276, 0]
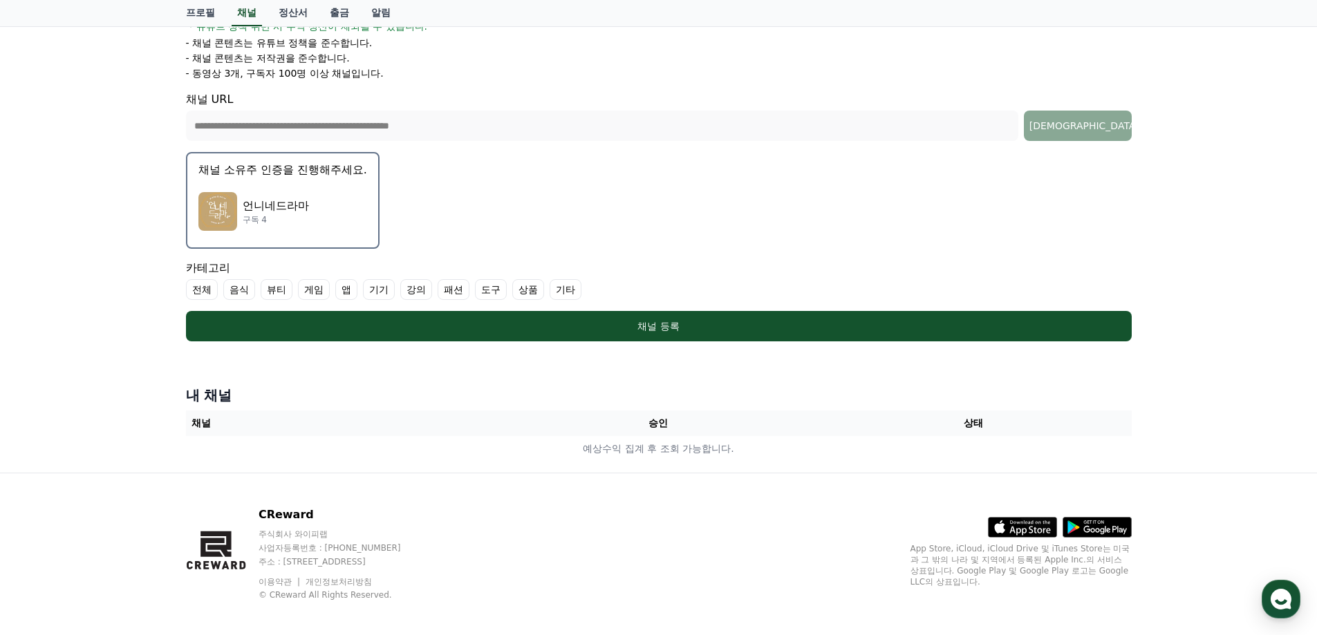
click at [575, 291] on label "기타" at bounding box center [565, 289] width 32 height 21
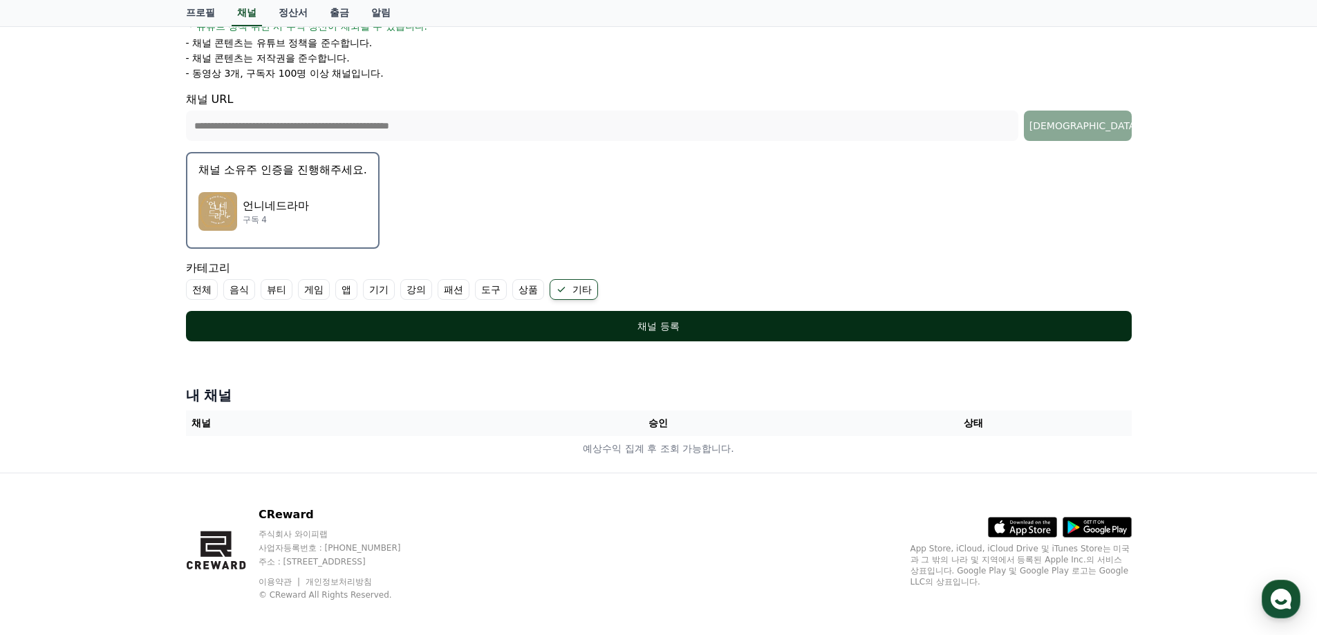
click at [669, 330] on div "채널 등록" at bounding box center [659, 326] width 890 height 14
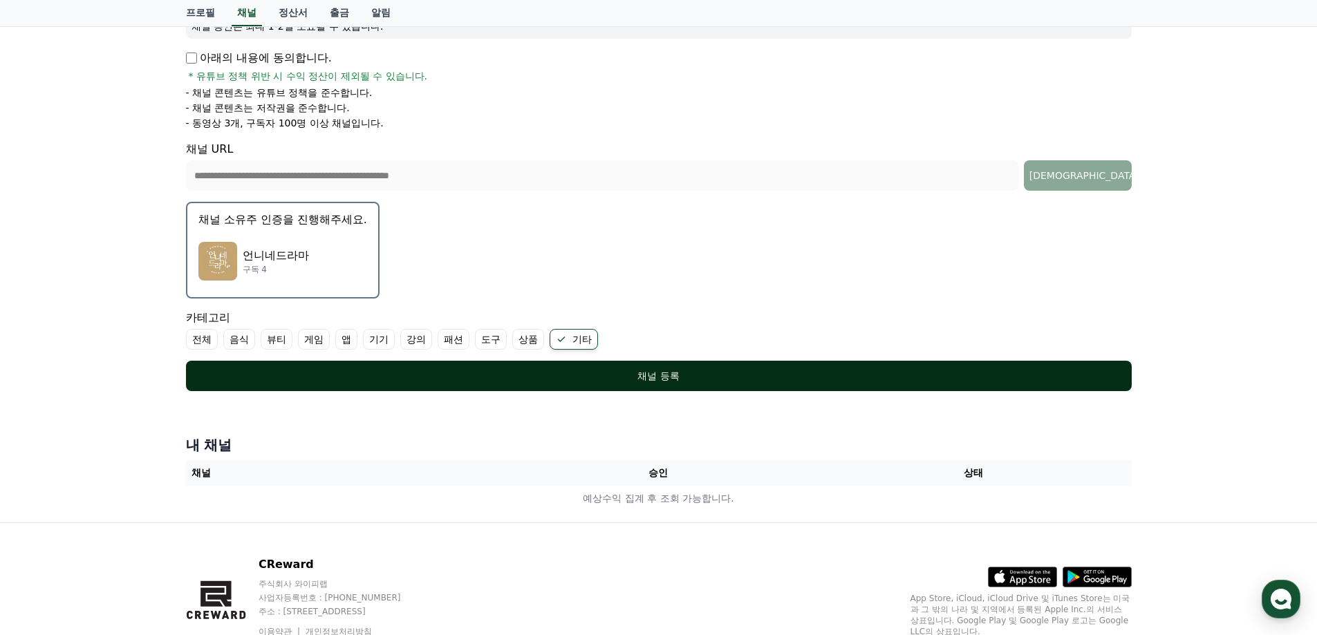
scroll to position [286, 0]
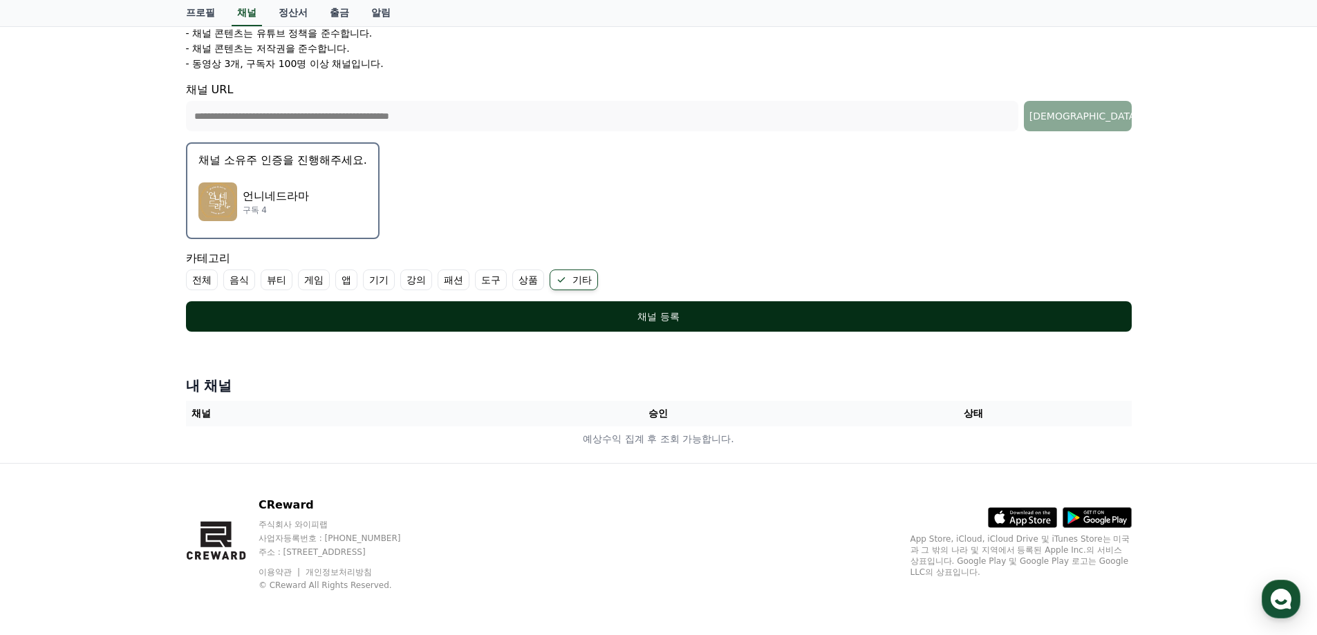
click at [676, 320] on div "채널 등록" at bounding box center [659, 317] width 890 height 14
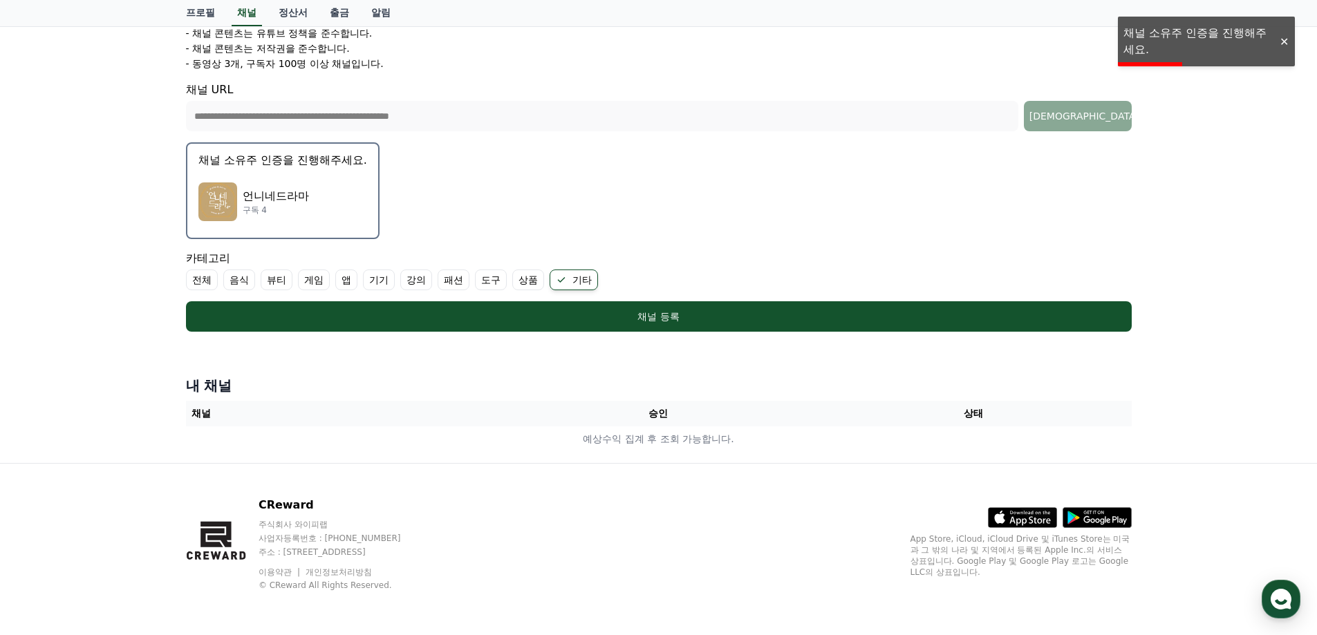
click at [246, 173] on button "채널 소유주 인증을 진행해주세요. 언니네드라마 구독 4" at bounding box center [283, 190] width 194 height 97
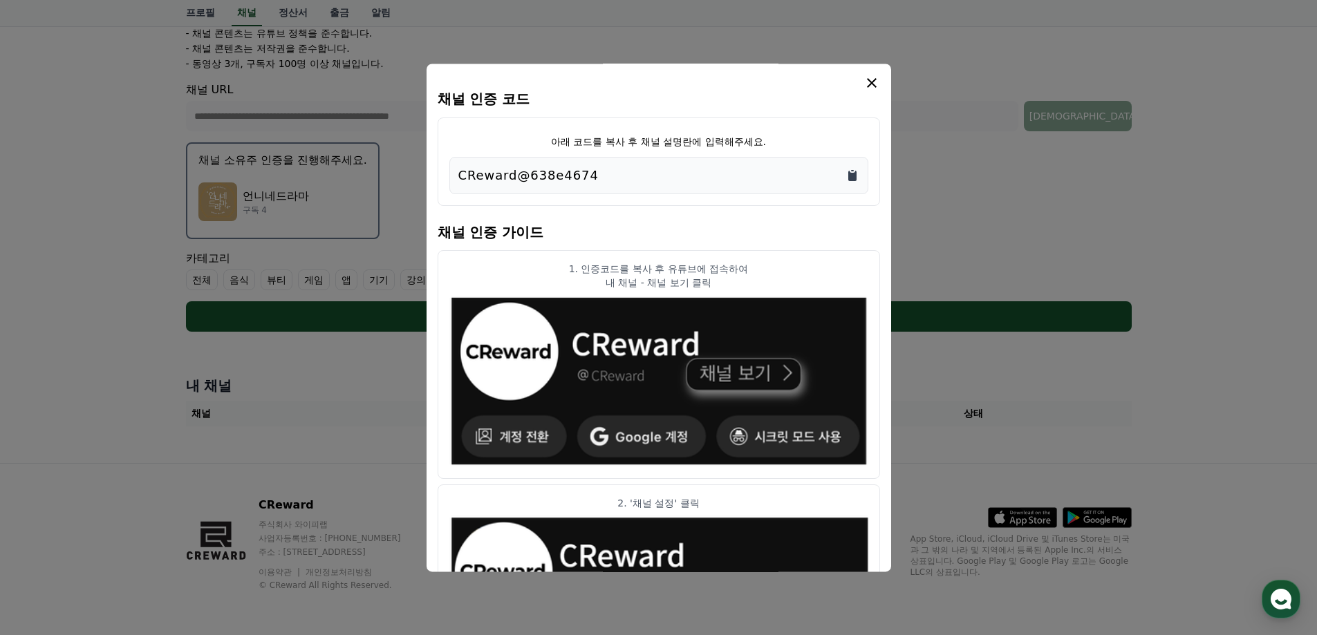
click at [853, 173] on icon "Copy to clipboard" at bounding box center [852, 176] width 8 height 10
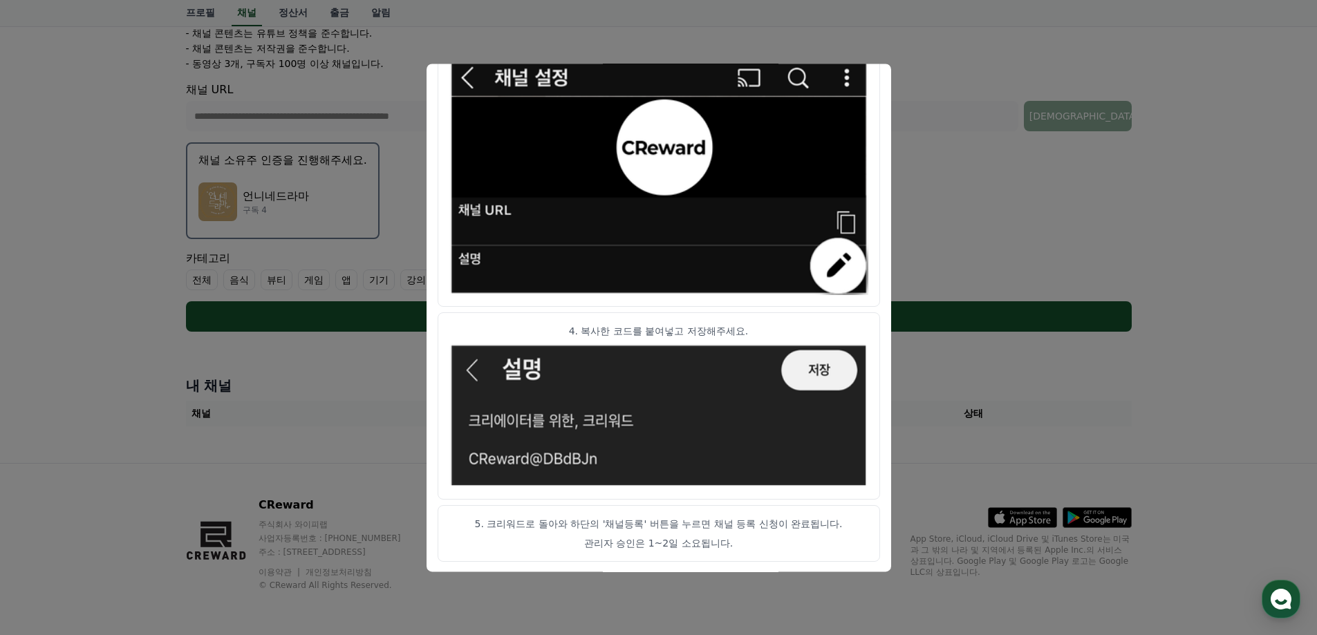
scroll to position [685, 0]
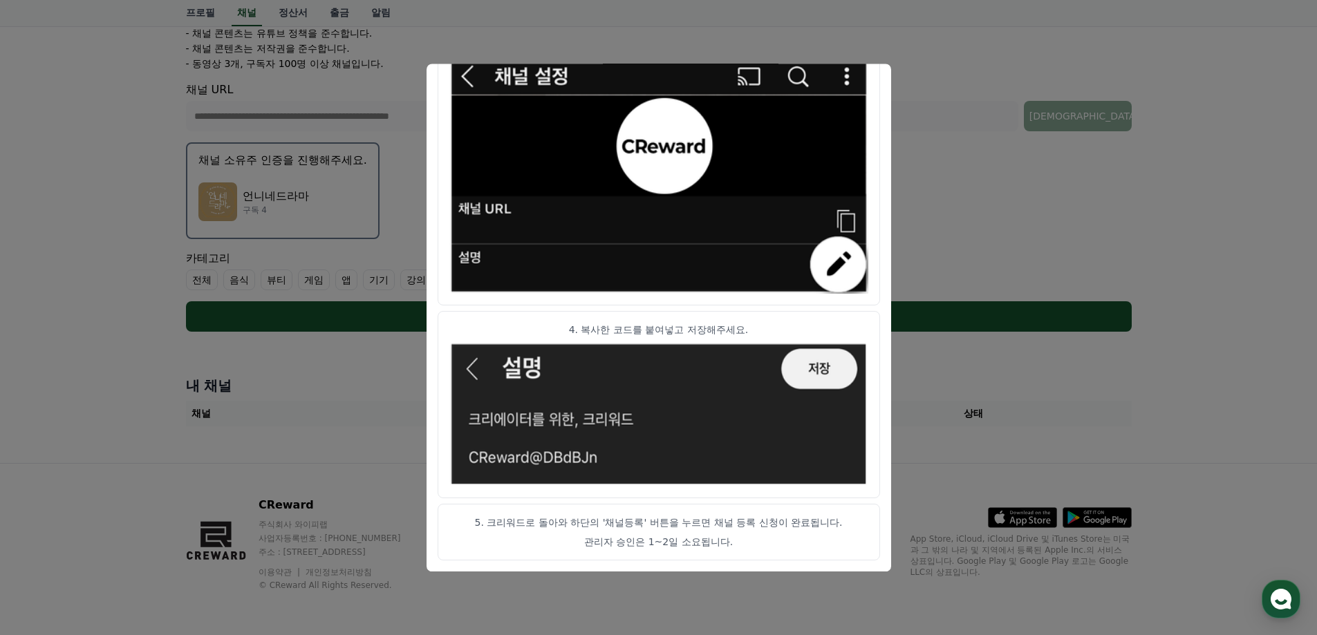
click at [877, 384] on article "4. 복사한 코드를 붙여넣고 저장해주세요." at bounding box center [659, 404] width 442 height 187
click at [878, 74] on article "3. 채널 설정 - '설명'란 클릭" at bounding box center [659, 162] width 442 height 286
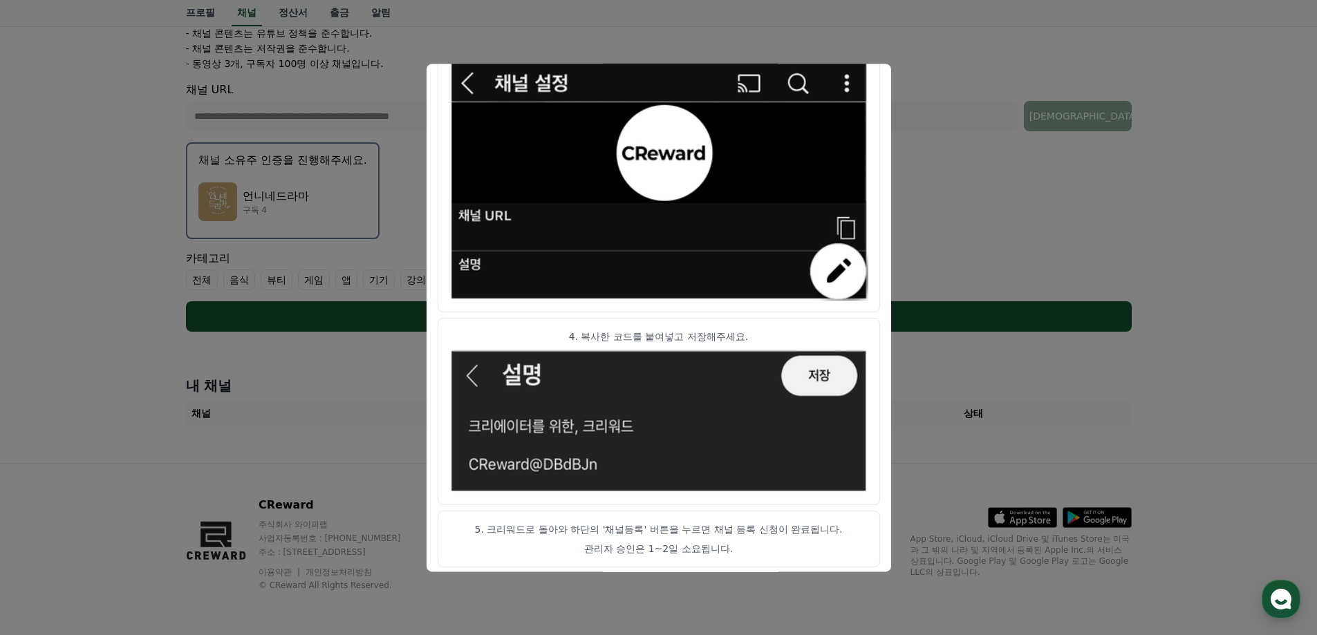
drag, startPoint x: 878, startPoint y: 74, endPoint x: 892, endPoint y: 366, distance: 292.0
click at [892, 337] on div "채널 인증 코드 아래 코드를 복사 후 채널 설명란에 입력해주세요. CReward@638e4674 채널 인증 가이드 1. 인증코드를 복사 후 유…" at bounding box center [658, 337] width 957 height 0
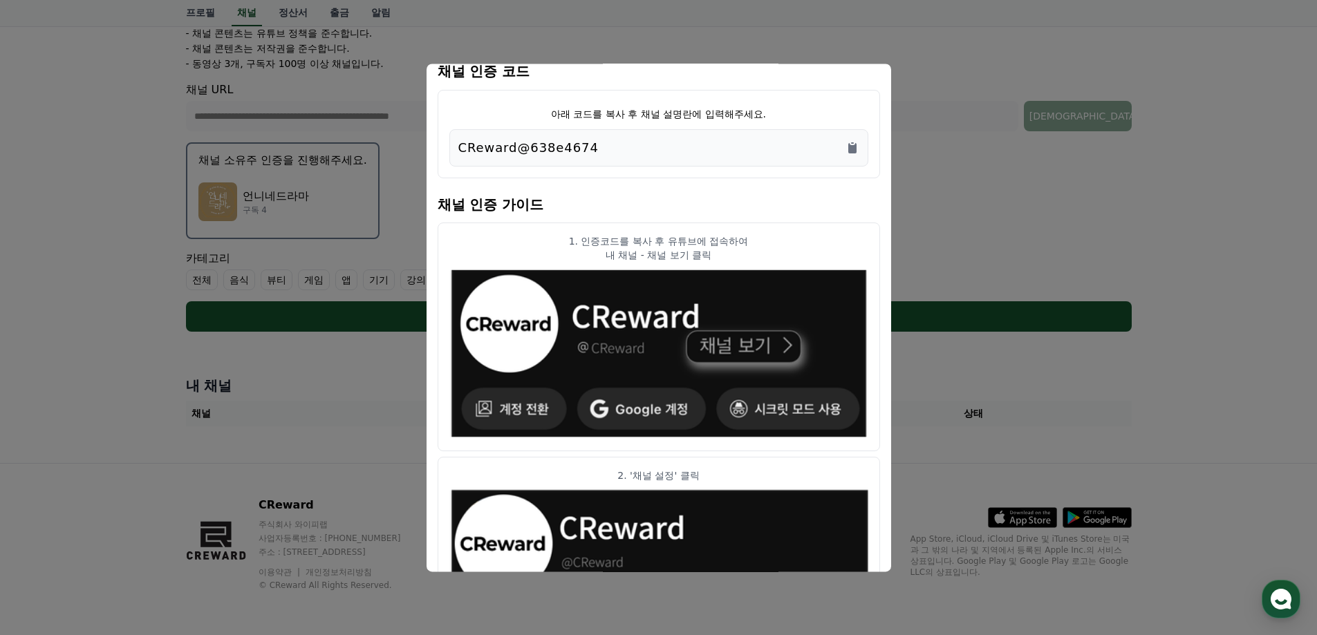
scroll to position [0, 0]
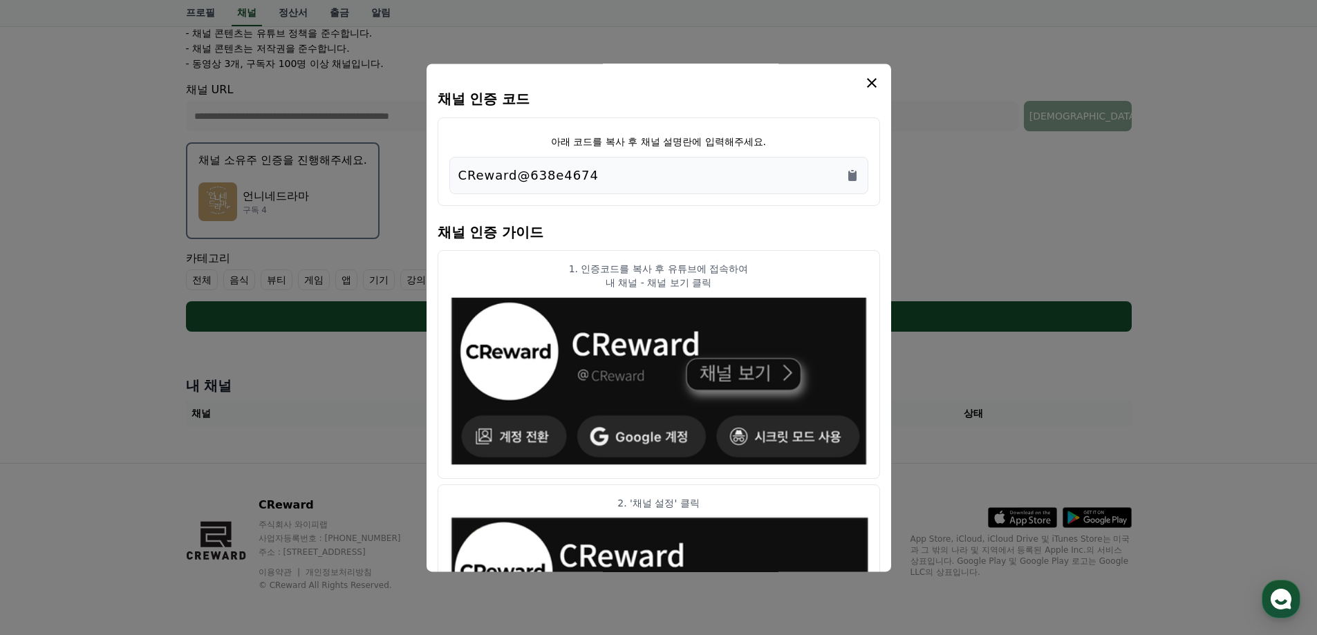
click at [878, 79] on icon "modal" at bounding box center [871, 83] width 17 height 17
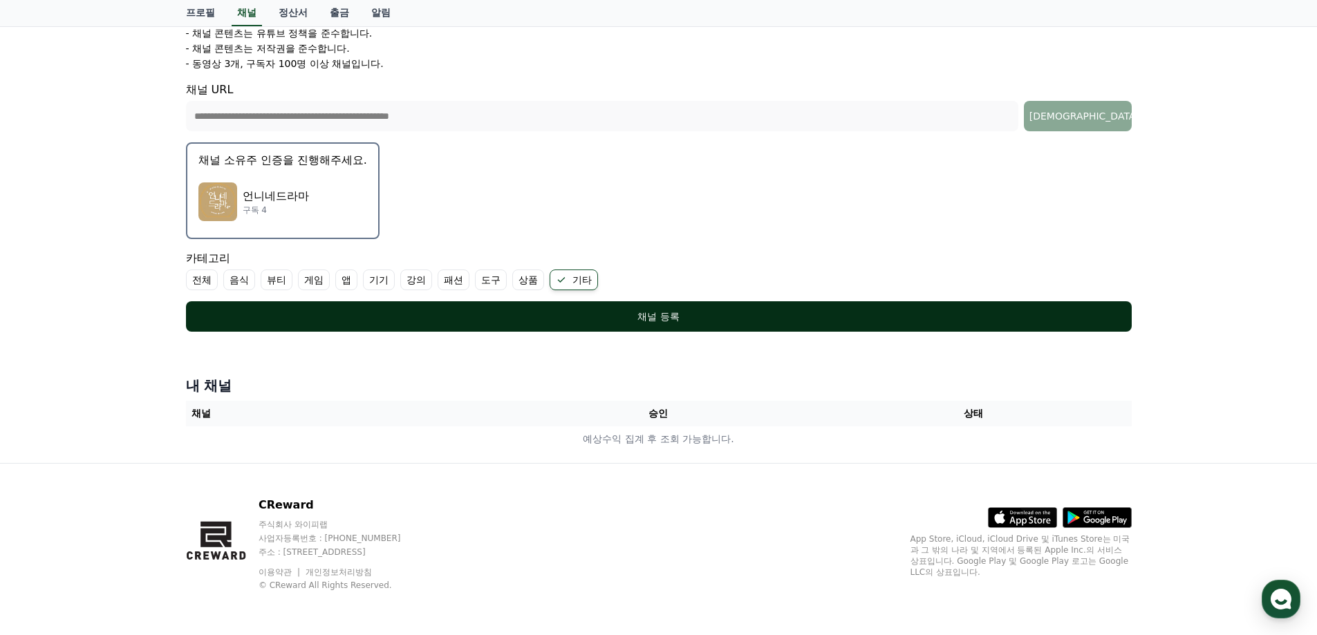
click at [628, 317] on div "채널 등록" at bounding box center [659, 317] width 890 height 14
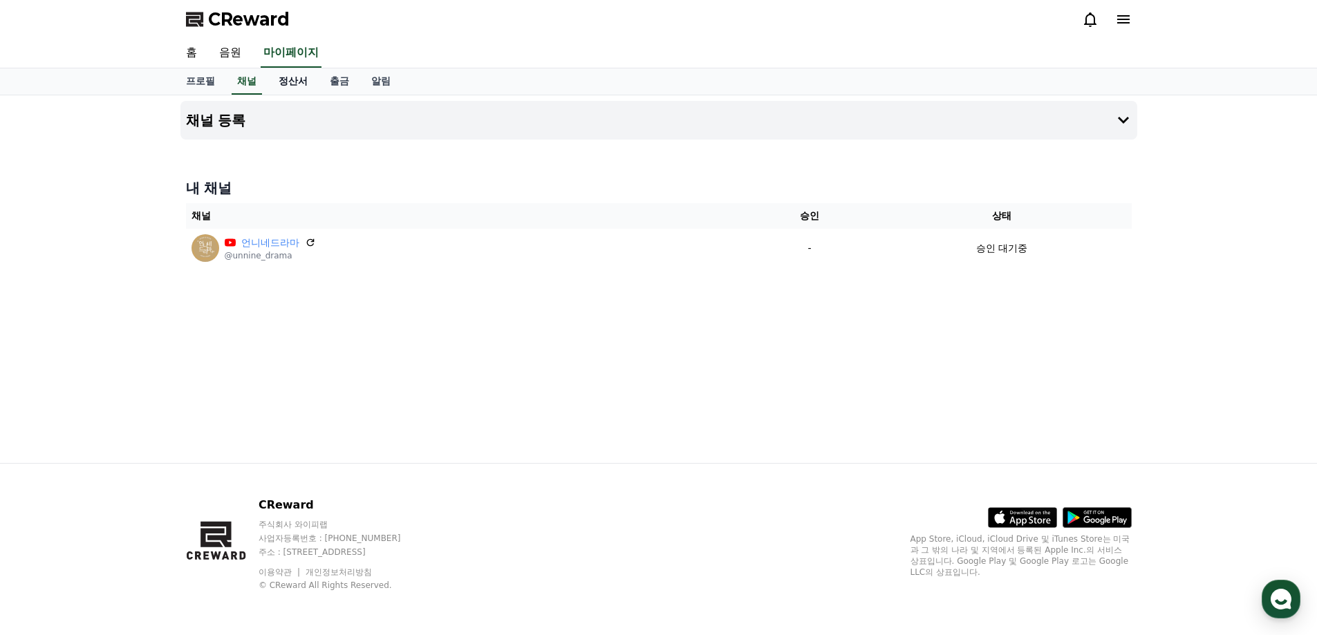
click at [294, 81] on link "정산서" at bounding box center [292, 81] width 51 height 26
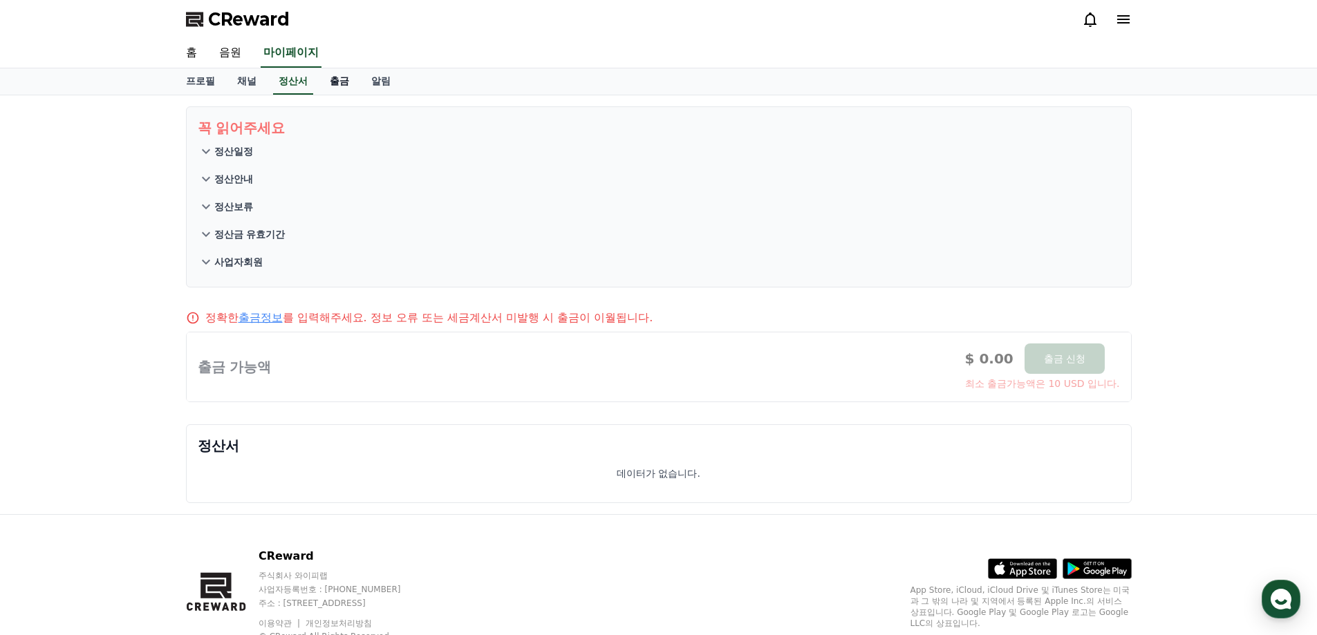
click at [344, 84] on link "출금" at bounding box center [339, 81] width 41 height 26
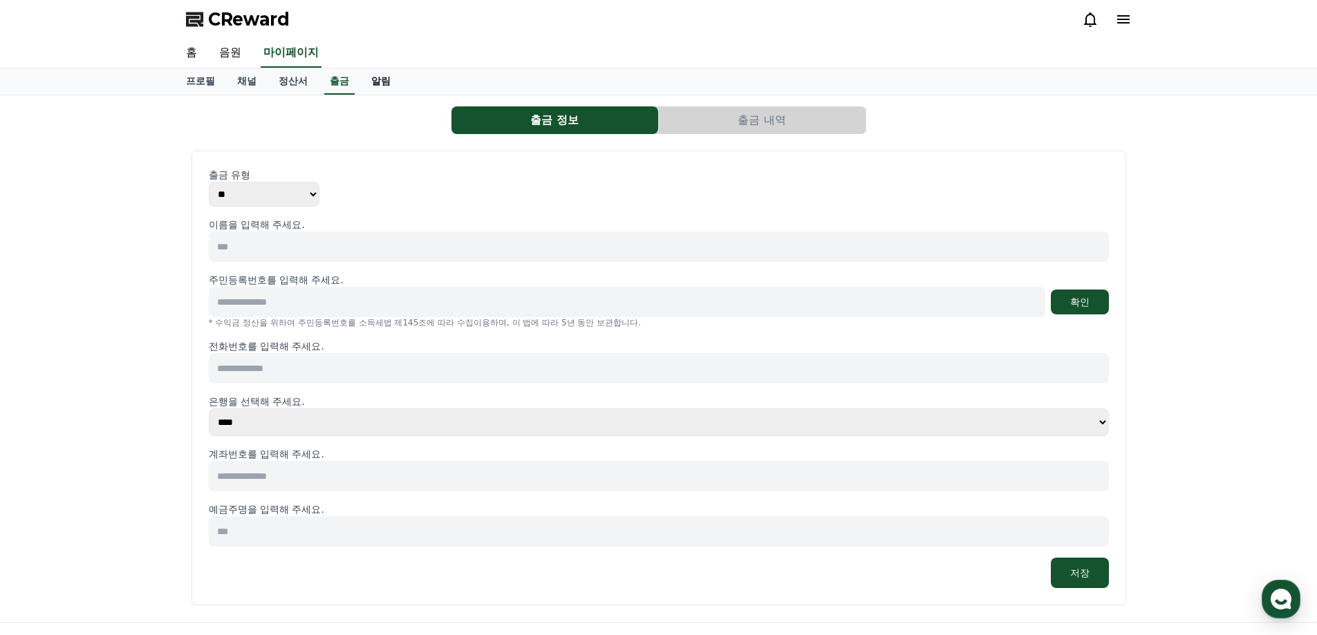
click at [380, 75] on link "알림" at bounding box center [380, 81] width 41 height 26
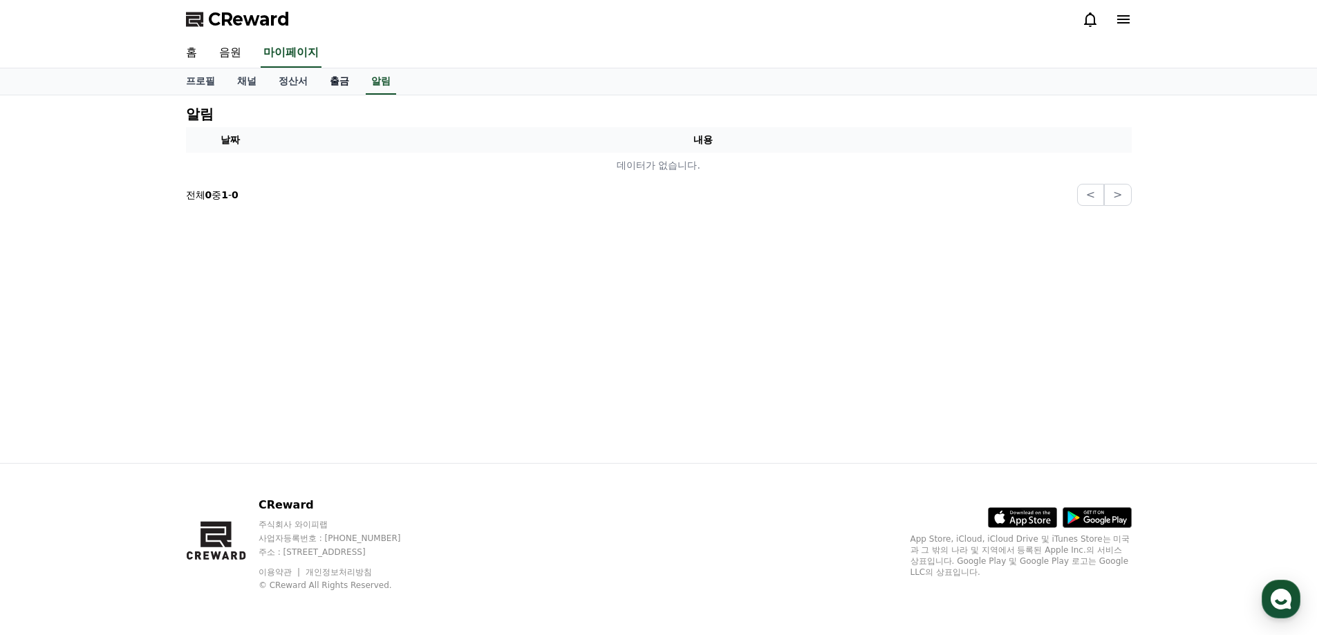
click at [354, 81] on link "출금" at bounding box center [339, 81] width 41 height 26
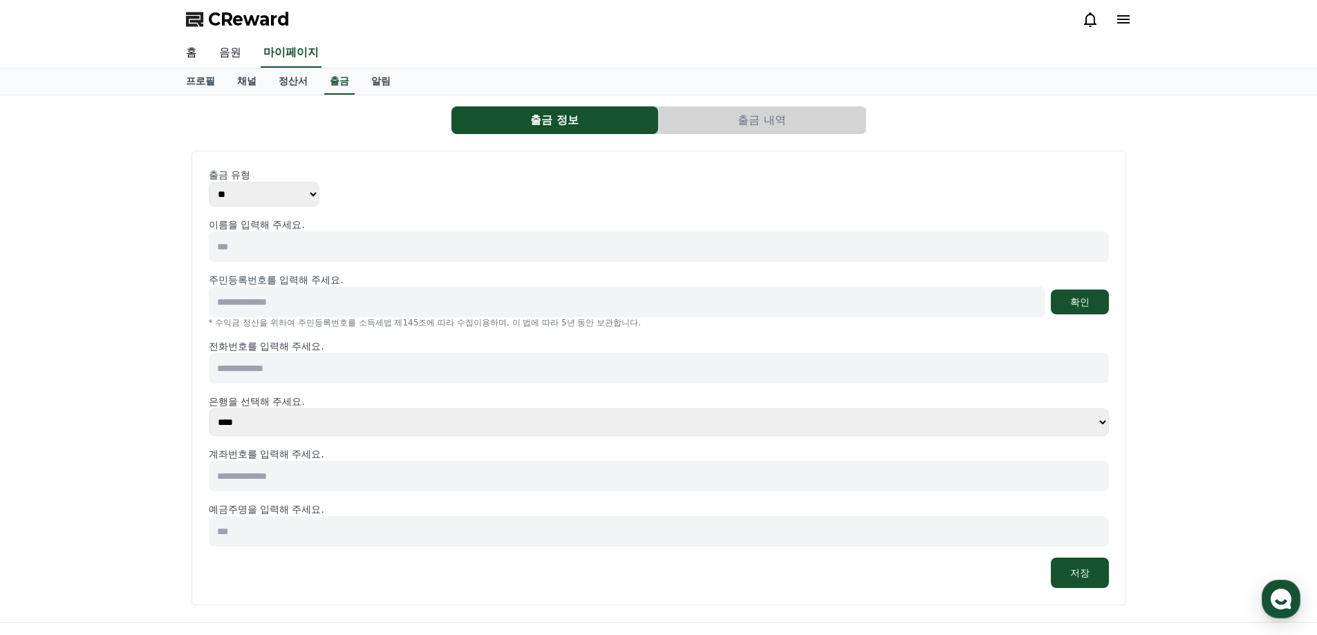
click at [237, 52] on link "음원" at bounding box center [230, 53] width 44 height 29
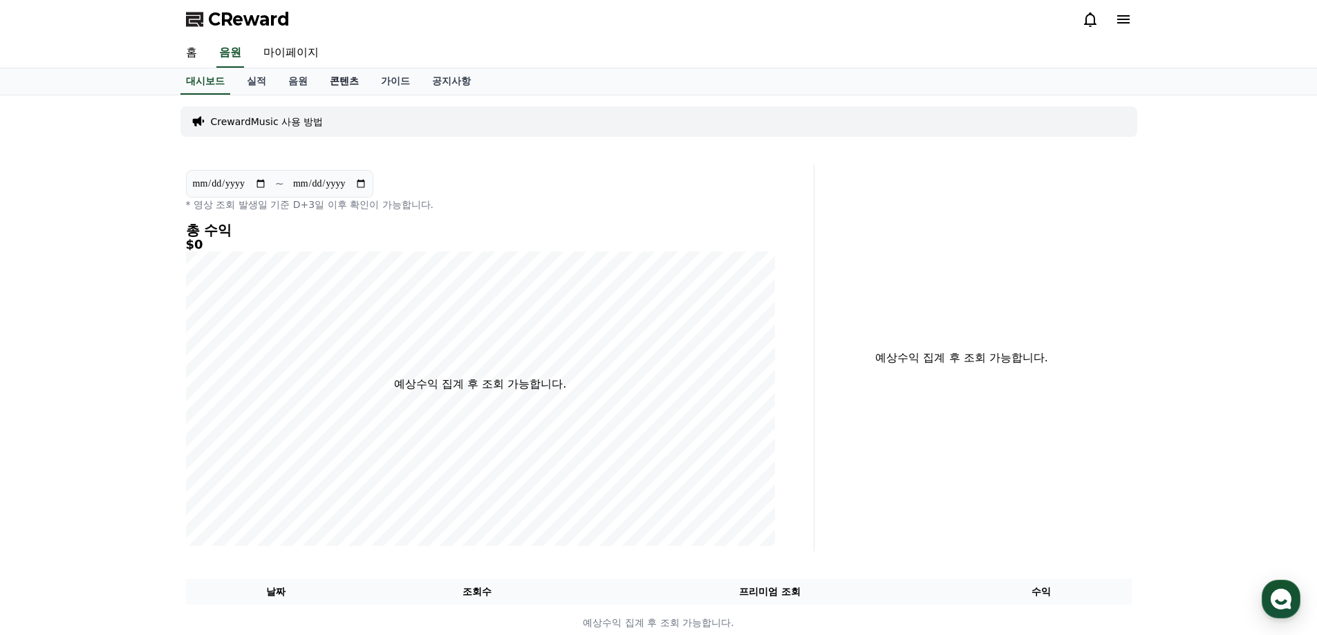
click at [350, 77] on link "콘텐츠" at bounding box center [344, 81] width 51 height 26
click at [201, 75] on link "대시보드" at bounding box center [205, 81] width 61 height 26
click at [250, 84] on link "실적" at bounding box center [256, 81] width 41 height 26
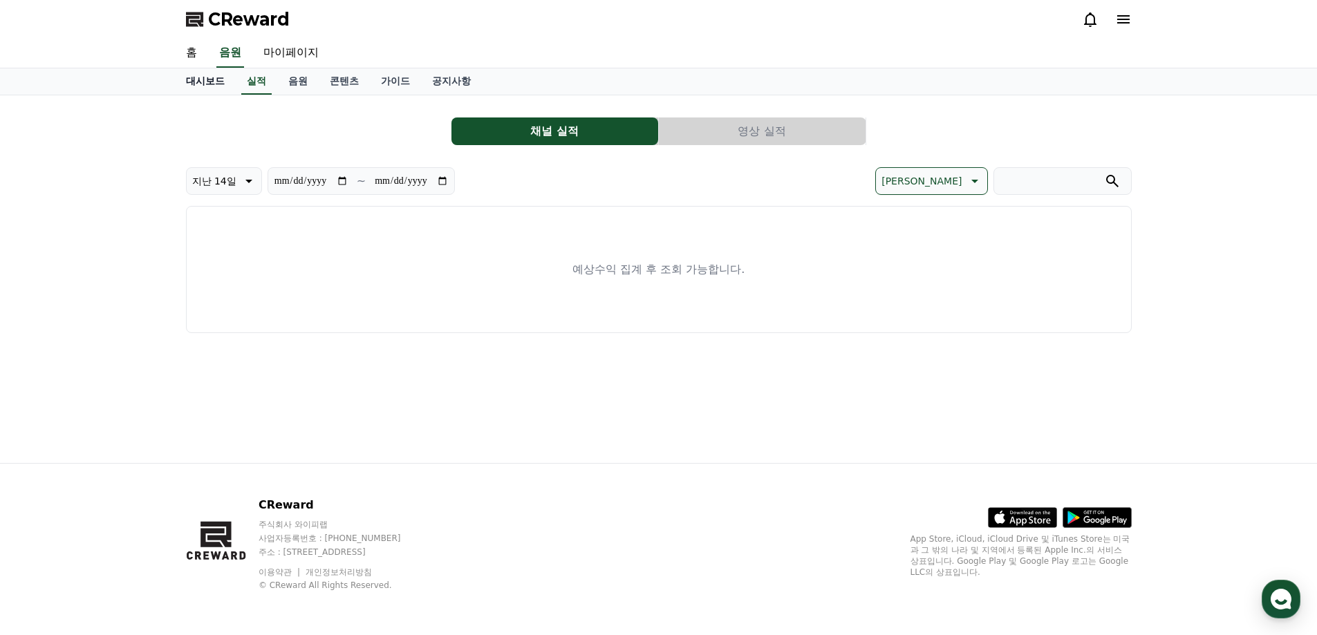
click at [200, 78] on link "대시보드" at bounding box center [205, 81] width 61 height 26
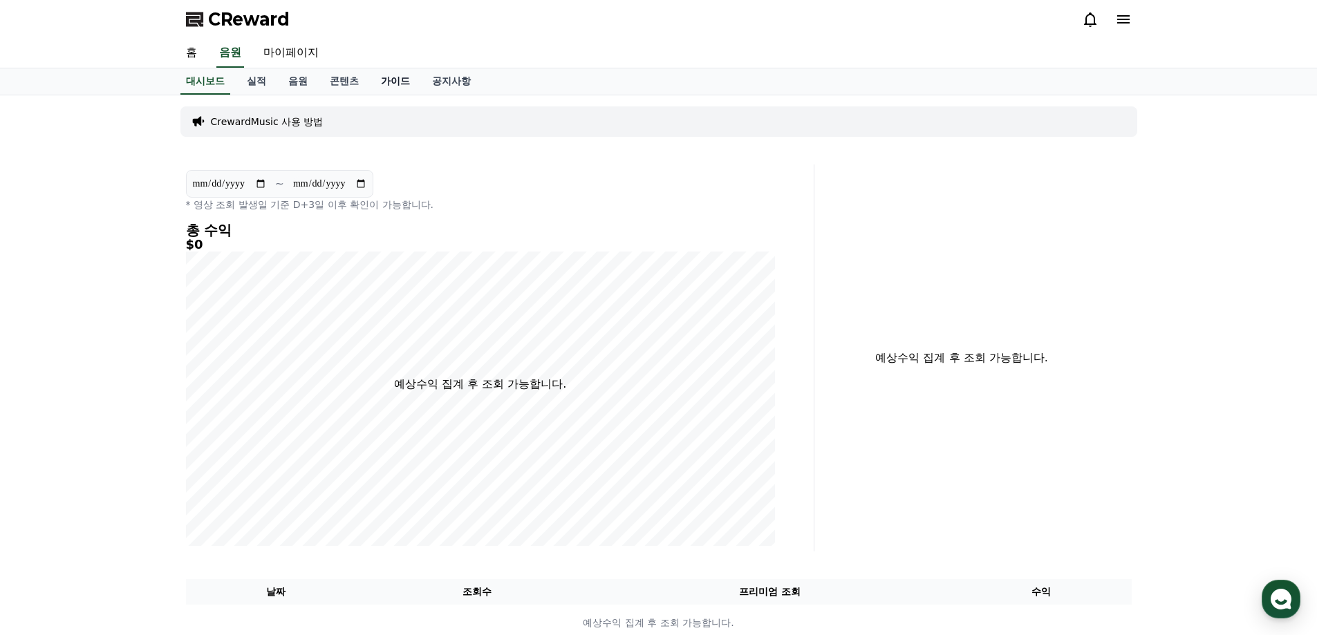
click at [398, 79] on link "가이드" at bounding box center [395, 81] width 51 height 26
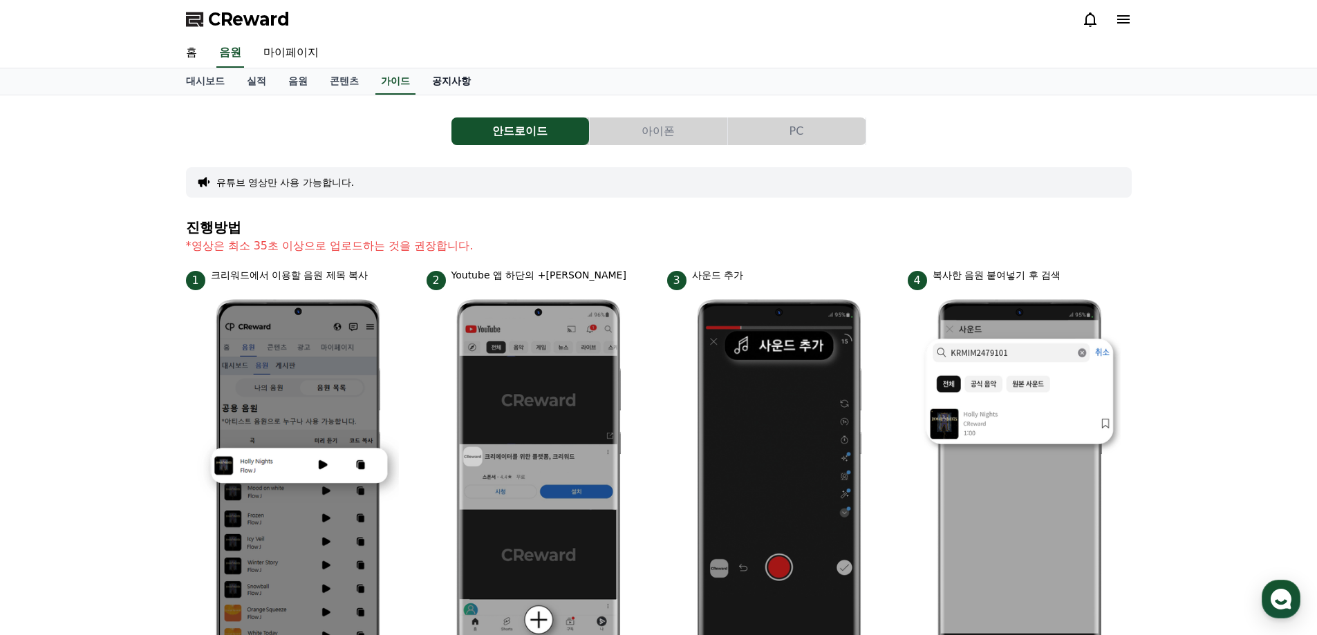
click at [442, 79] on link "공지사항" at bounding box center [451, 81] width 61 height 26
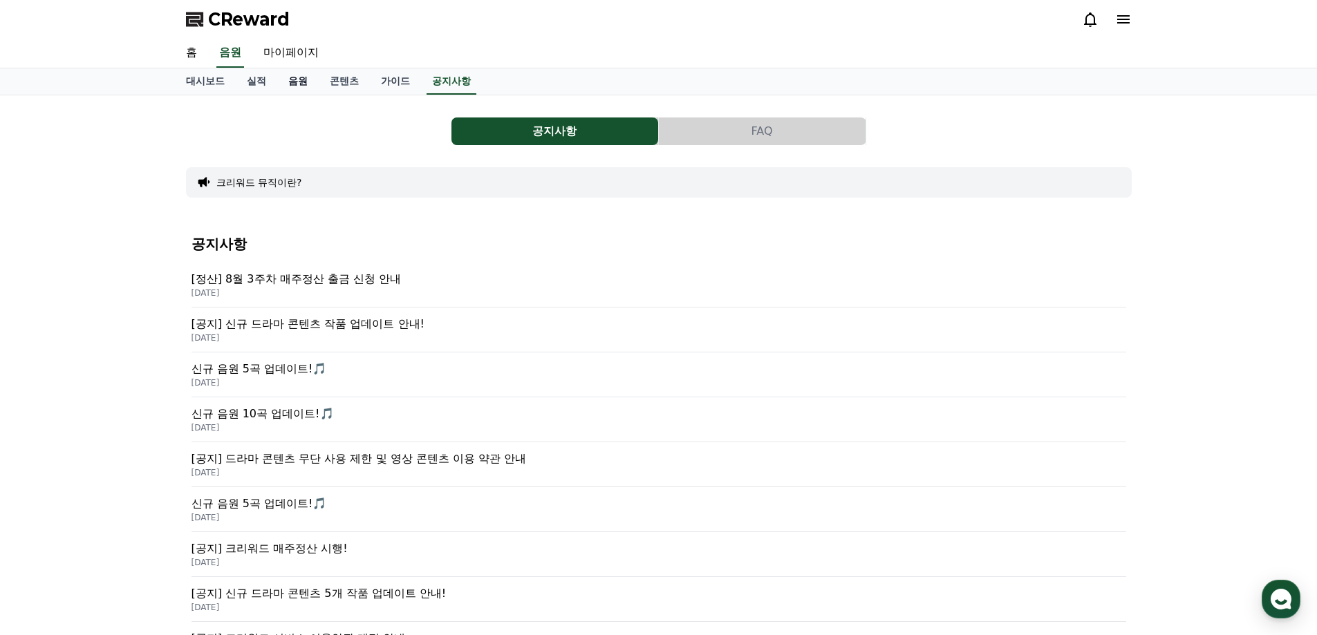
click at [302, 75] on link "음원" at bounding box center [297, 81] width 41 height 26
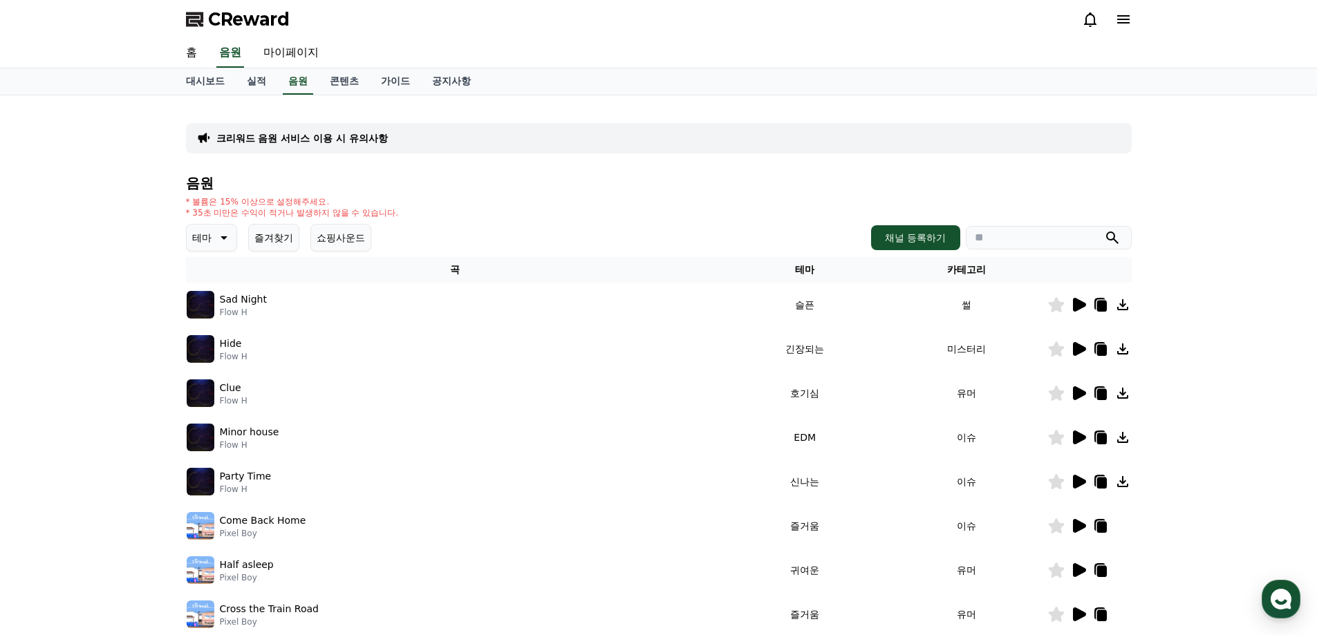
click at [1078, 304] on icon at bounding box center [1079, 305] width 13 height 14
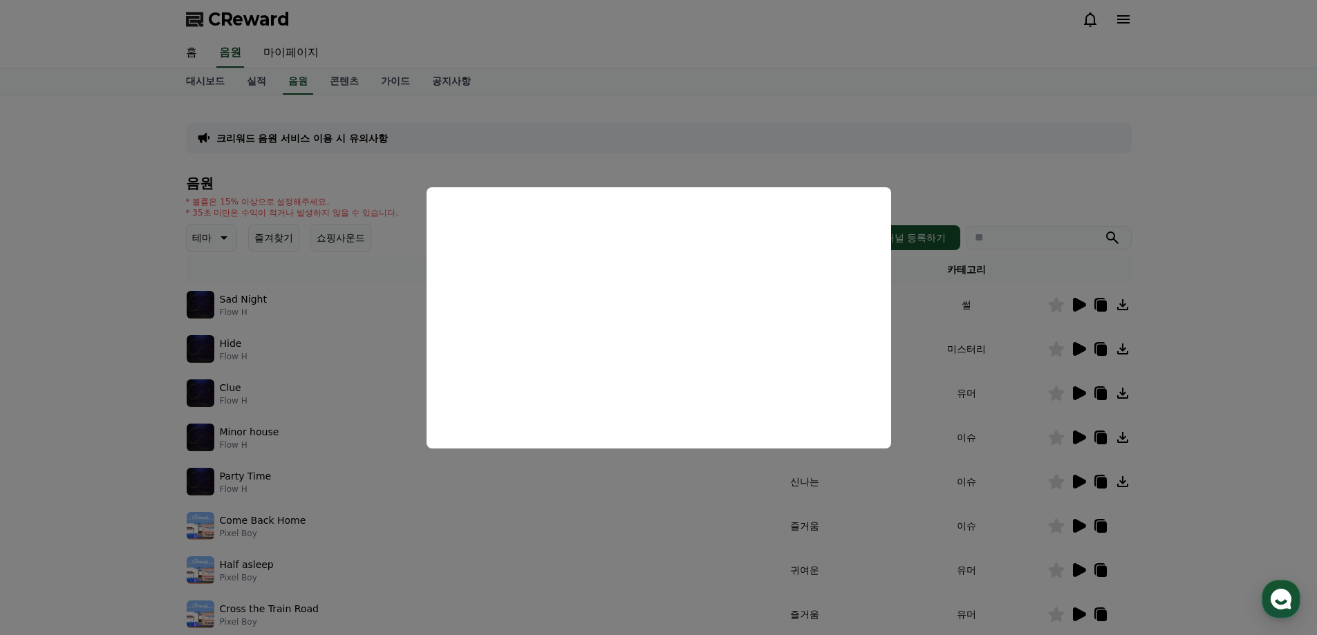
click at [1063, 251] on button "close modal" at bounding box center [658, 317] width 1317 height 635
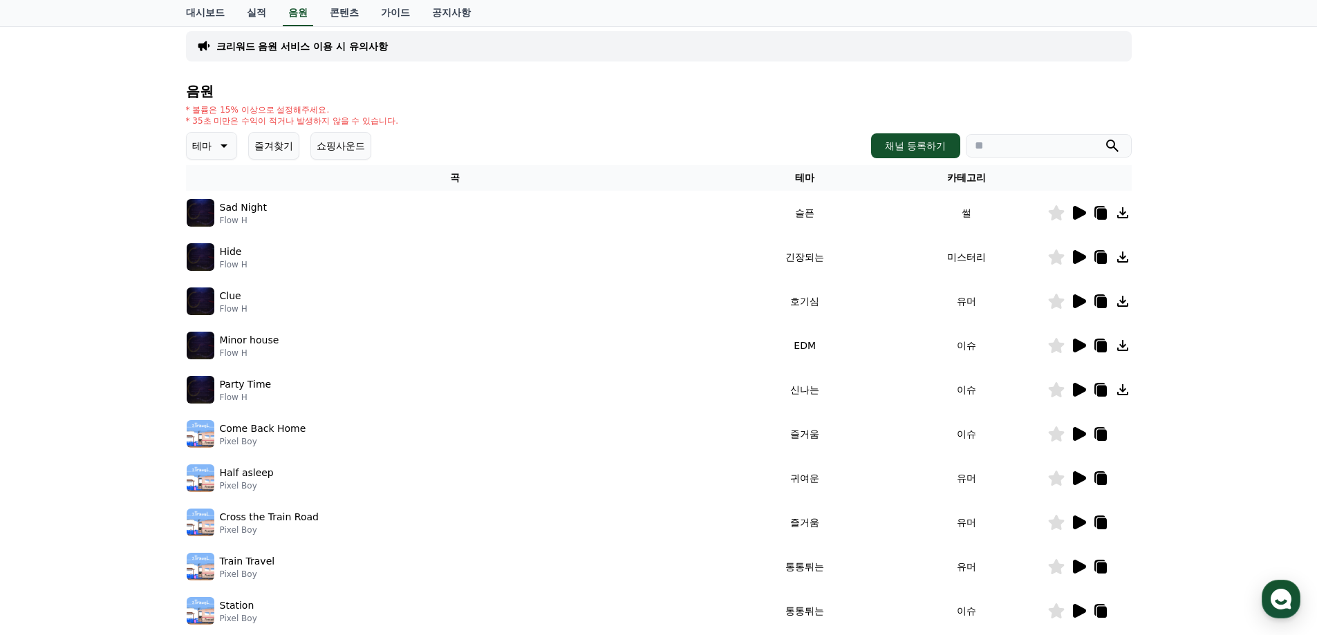
scroll to position [93, 0]
click at [1080, 469] on icon at bounding box center [1078, 477] width 17 height 17
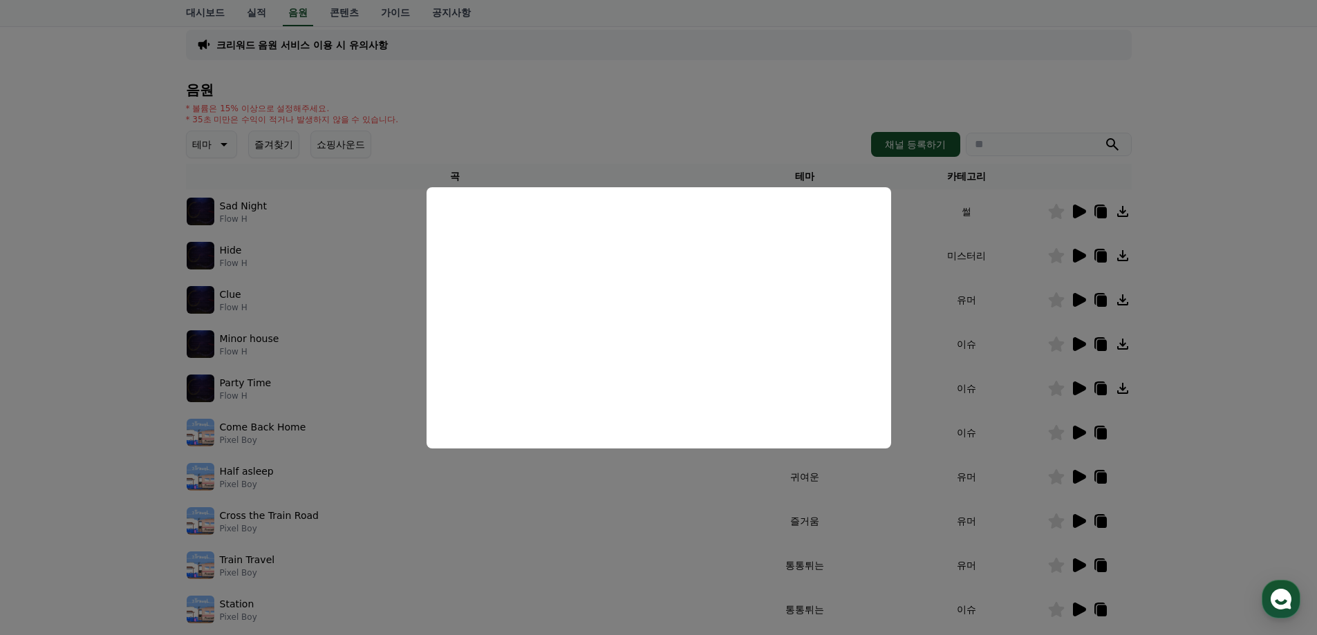
click at [632, 507] on button "close modal" at bounding box center [658, 317] width 1317 height 635
